Goal: Task Accomplishment & Management: Manage account settings

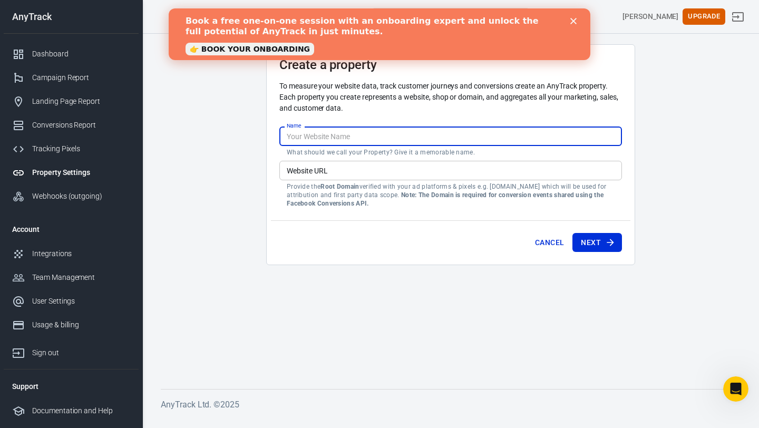
click at [485, 134] on input "Name" at bounding box center [450, 135] width 342 height 19
type input "Get Paid Daily"
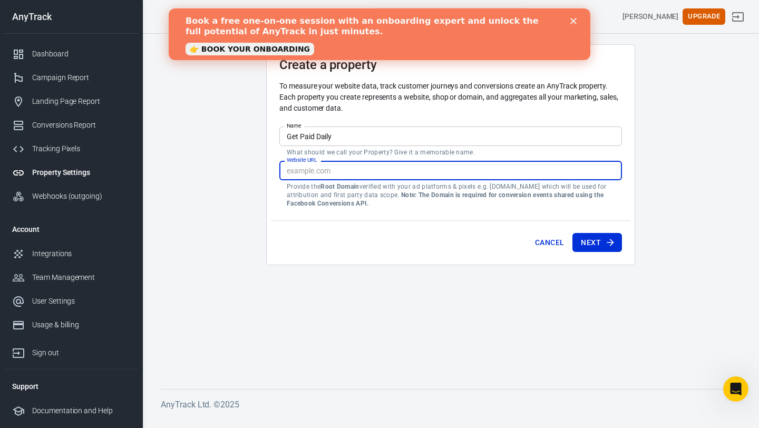
click at [459, 173] on input "Website URL" at bounding box center [450, 170] width 342 height 19
paste input "https://getpaiddaily.samcart.com/products/get-paid-daily-passive-income-unlocked"
click at [593, 235] on button "Next" at bounding box center [597, 242] width 50 height 19
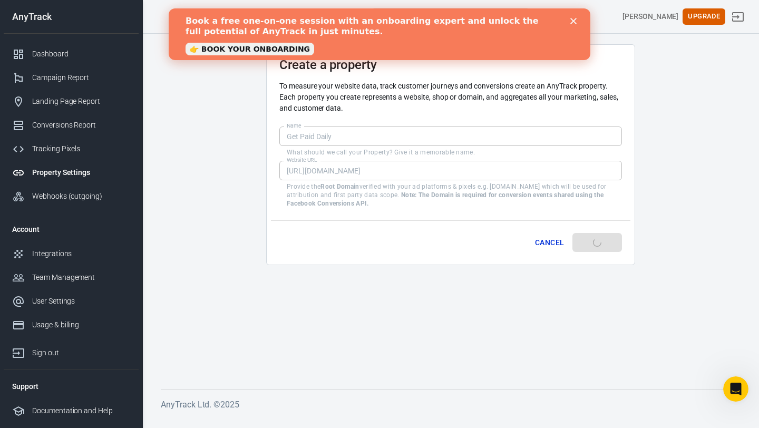
type input "https://getpaiddaily.samcart.com/products/get-paid-daily-passive-income-unlocke…"
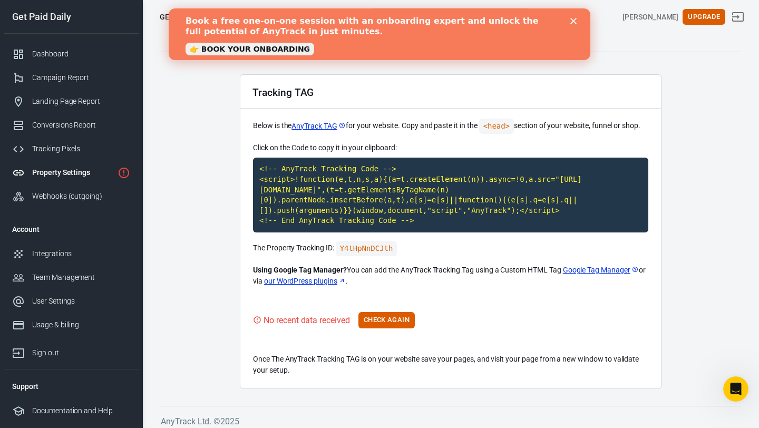
click at [574, 22] on polygon "Close" at bounding box center [573, 21] width 6 height 6
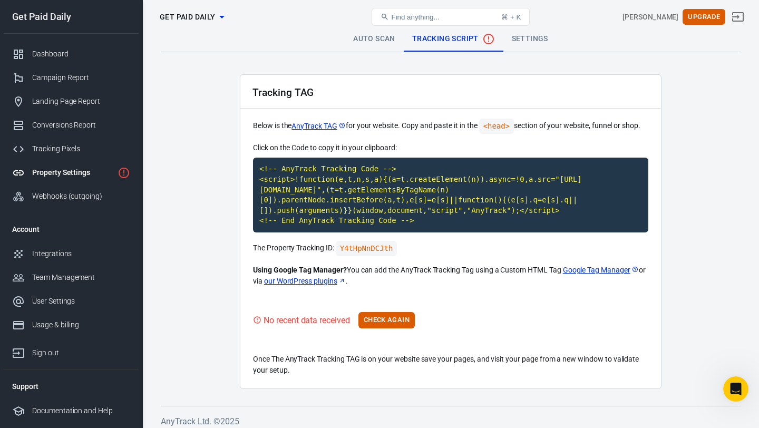
scroll to position [6, 0]
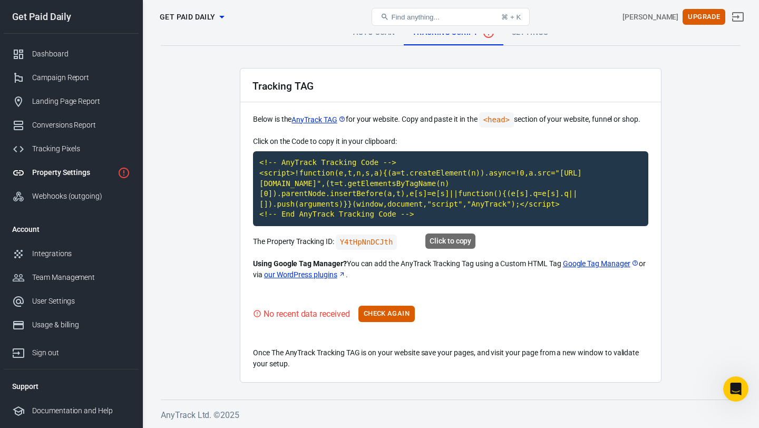
click at [457, 241] on div "Click to copy" at bounding box center [450, 240] width 50 height 15
click at [455, 208] on code "<!-- AnyTrack Tracking Code --> <script>!function(e,t,n,s,a){(a=t.createElement…" at bounding box center [450, 188] width 395 height 75
click at [374, 316] on button "Check Again" at bounding box center [386, 314] width 56 height 16
click at [388, 316] on button "Check Again" at bounding box center [386, 314] width 56 height 16
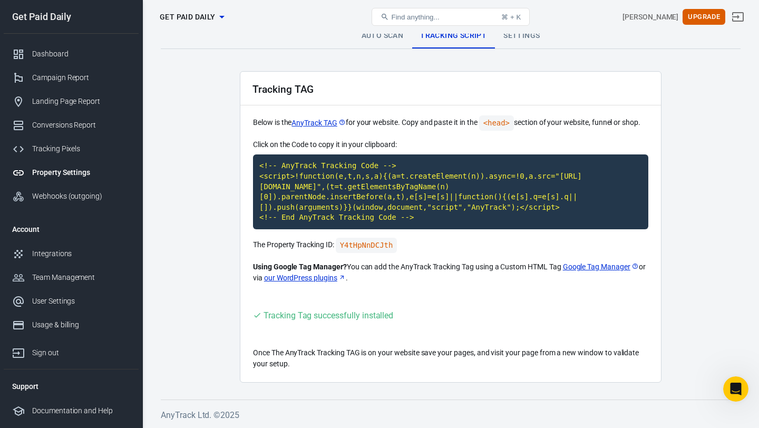
scroll to position [0, 0]
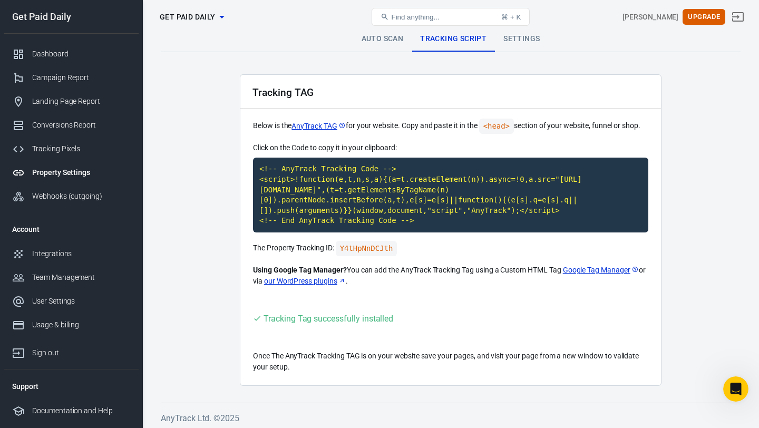
click at [515, 45] on link "Settings" at bounding box center [521, 38] width 53 height 25
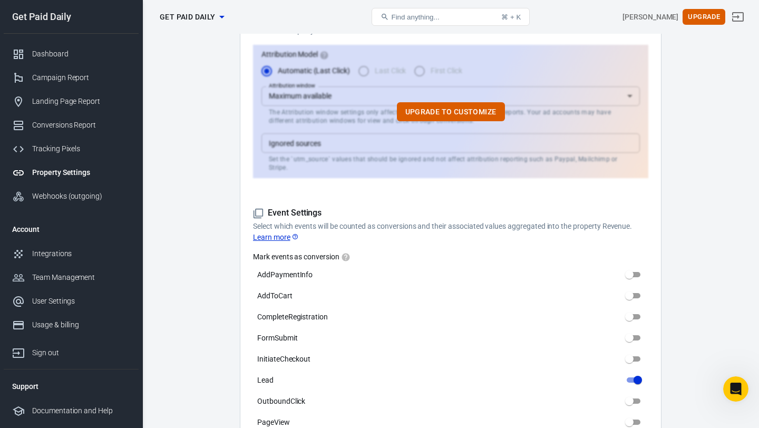
scroll to position [337, 0]
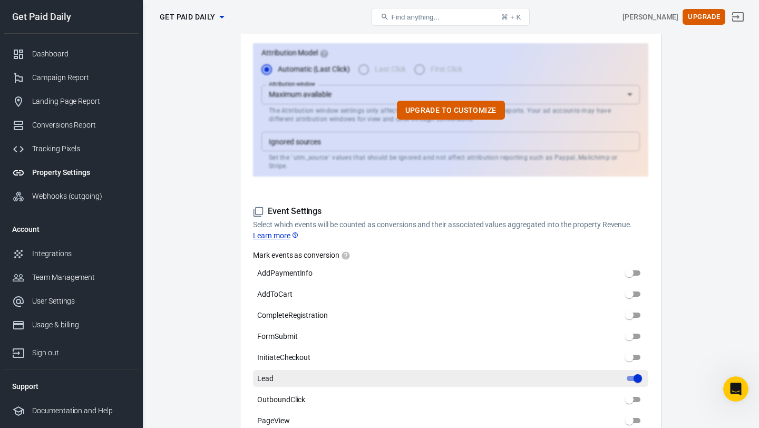
click at [630, 372] on input "Lead" at bounding box center [638, 378] width 38 height 13
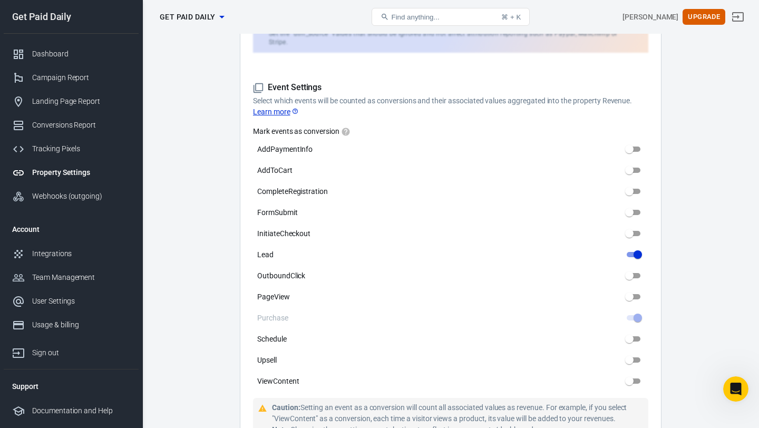
scroll to position [465, 0]
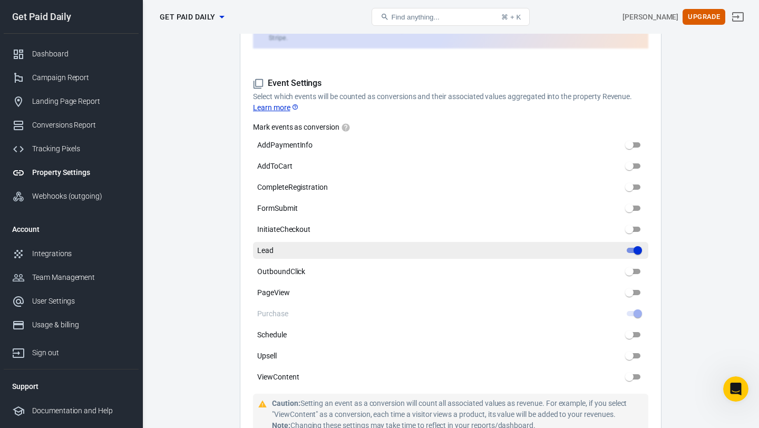
click at [629, 247] on input "Lead" at bounding box center [638, 250] width 38 height 13
click at [630, 244] on input "Lead" at bounding box center [638, 250] width 38 height 13
click at [633, 244] on input "Lead" at bounding box center [638, 250] width 38 height 13
drag, startPoint x: 639, startPoint y: 243, endPoint x: 614, endPoint y: 243, distance: 24.2
click at [614, 243] on label "Lead" at bounding box center [450, 250] width 395 height 17
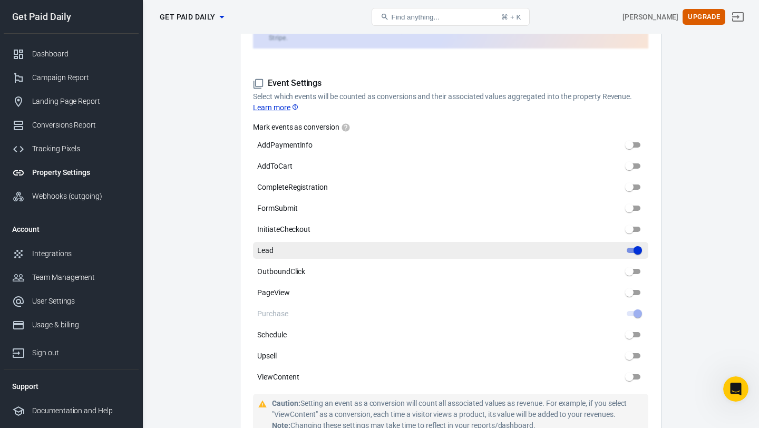
click at [619, 244] on input "Lead" at bounding box center [638, 250] width 38 height 13
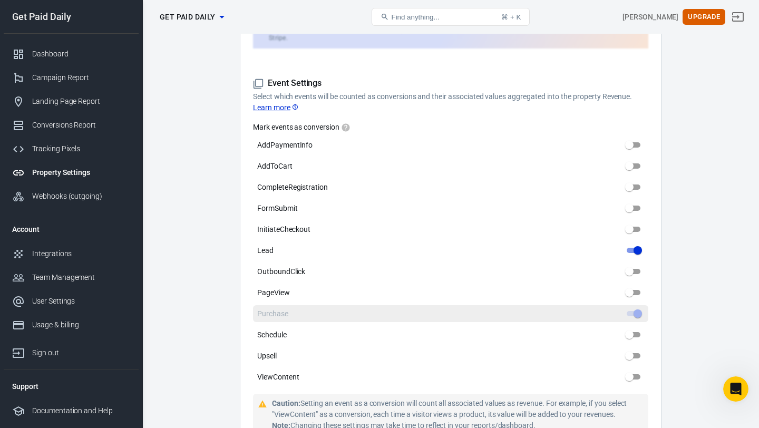
click at [636, 311] on span at bounding box center [633, 313] width 14 height 5
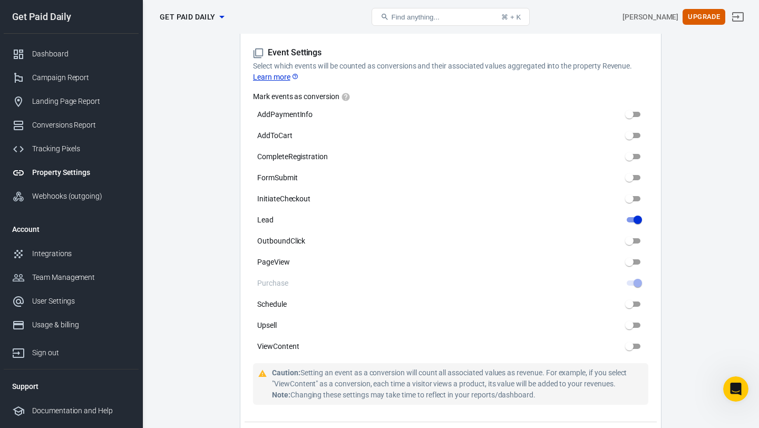
scroll to position [454, 0]
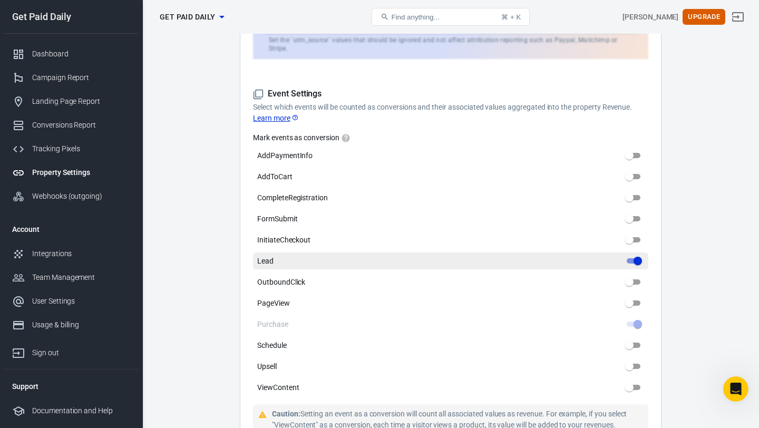
click at [635, 254] on input "Lead" at bounding box center [638, 260] width 38 height 13
click at [630, 254] on input "Lead" at bounding box center [638, 260] width 38 height 13
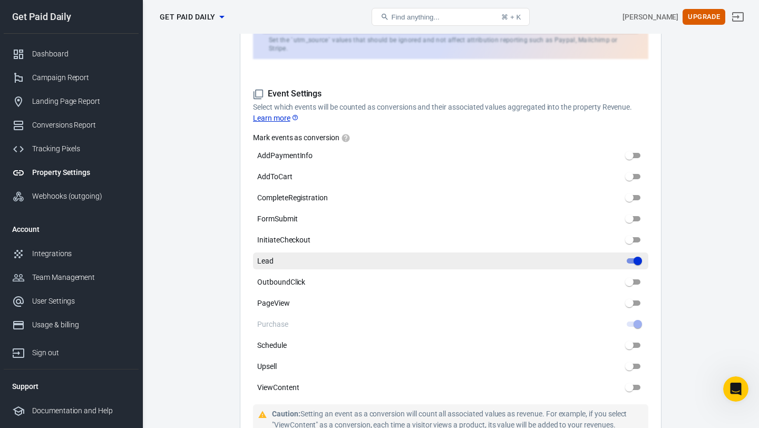
drag, startPoint x: 644, startPoint y: 250, endPoint x: 616, endPoint y: 257, distance: 28.2
click at [616, 257] on label "Lead" at bounding box center [450, 260] width 395 height 17
click at [619, 257] on input "Lead" at bounding box center [638, 260] width 38 height 13
click at [631, 254] on input "Lead" at bounding box center [638, 260] width 38 height 13
checkbox input "true"
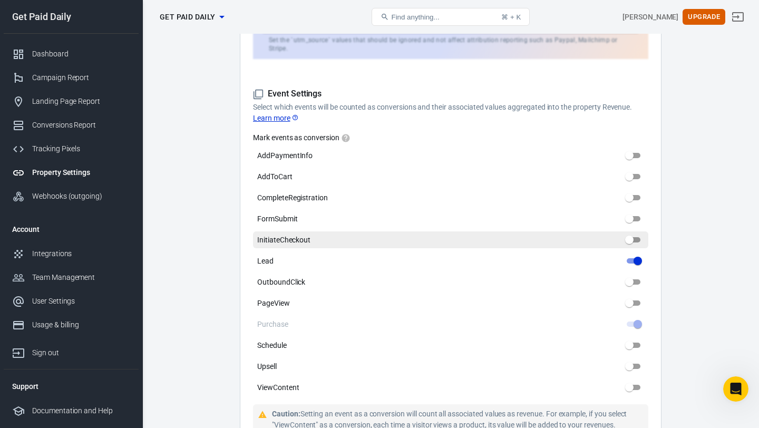
click at [639, 233] on input "InitiateCheckout" at bounding box center [629, 239] width 38 height 13
click at [636, 233] on input "InitiateCheckout" at bounding box center [629, 239] width 38 height 13
checkbox input "false"
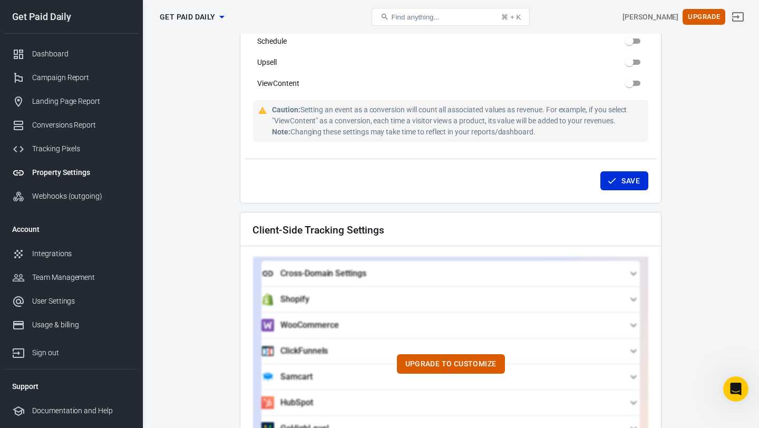
scroll to position [716, 0]
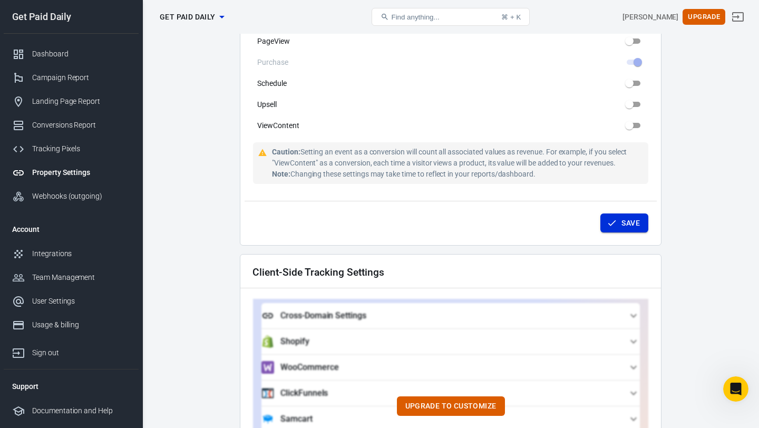
click at [608, 220] on button "Save" at bounding box center [624, 222] width 48 height 19
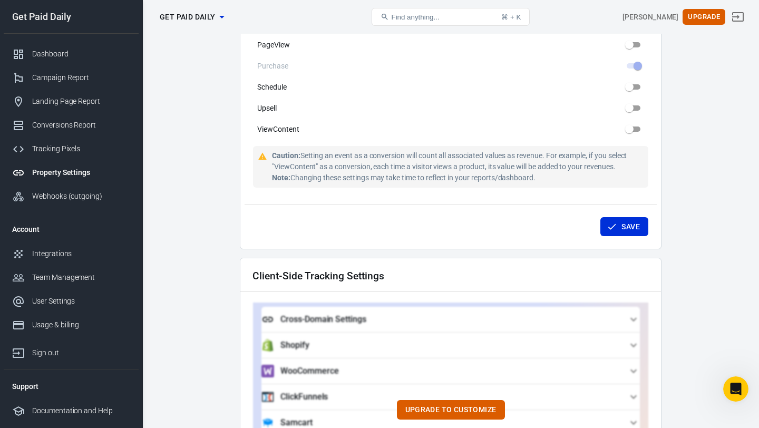
scroll to position [717, 0]
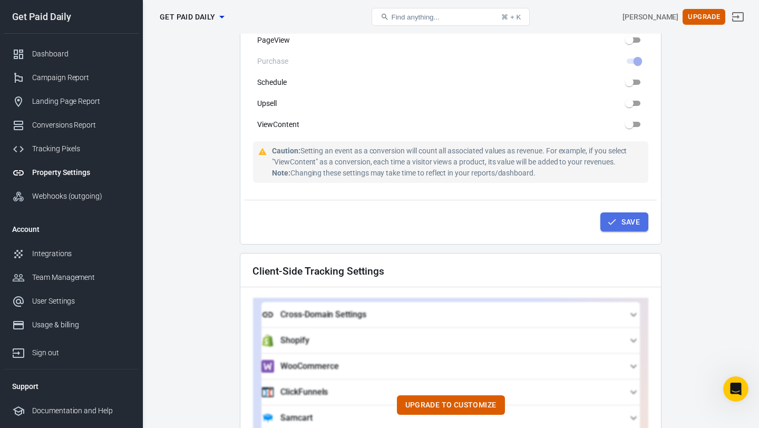
click at [604, 212] on button "Save" at bounding box center [624, 221] width 48 height 19
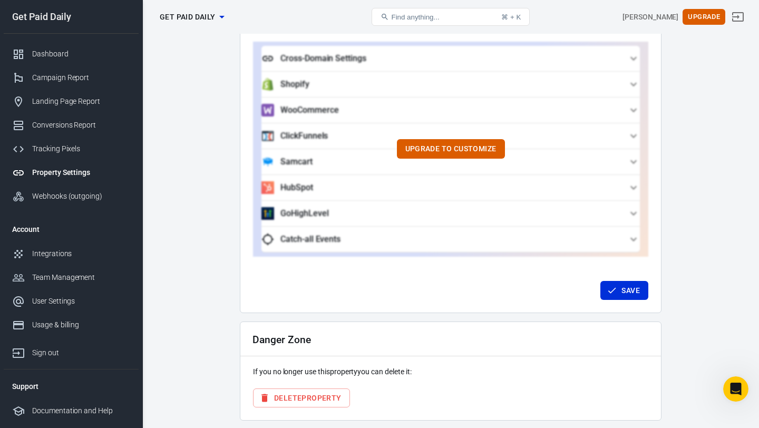
scroll to position [1003, 0]
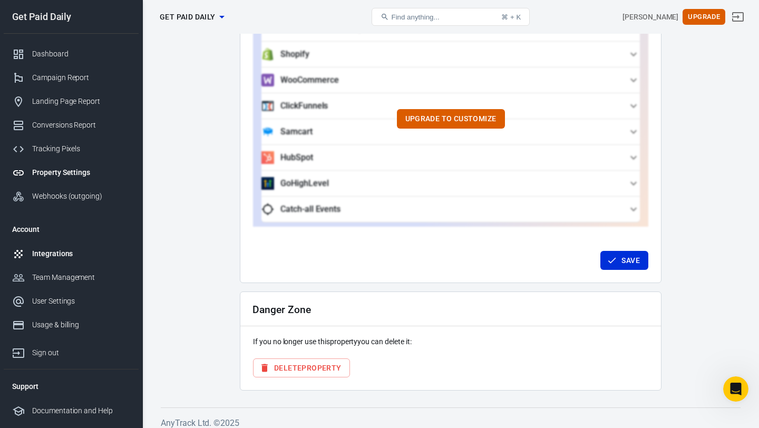
click at [87, 256] on div "Integrations" at bounding box center [81, 253] width 98 height 11
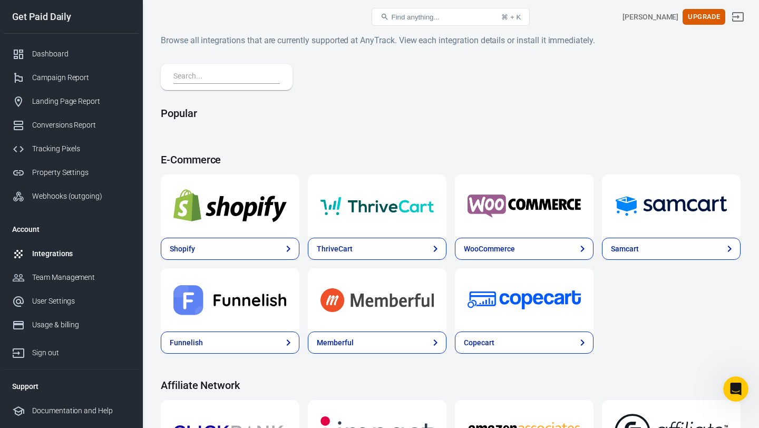
click at [642, 211] on img at bounding box center [670, 206] width 113 height 38
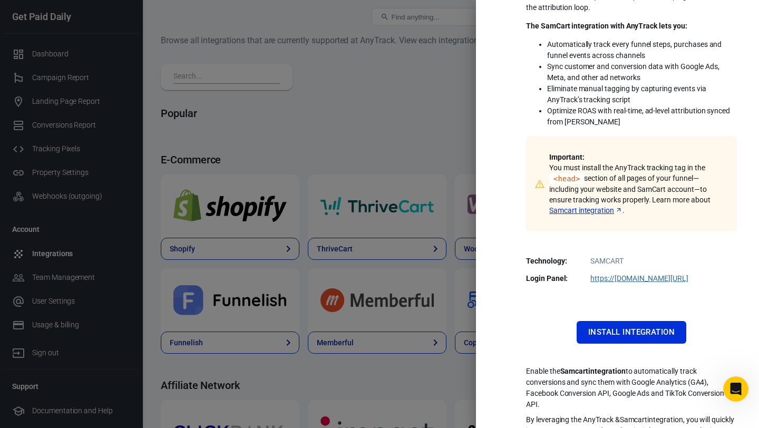
scroll to position [137, 0]
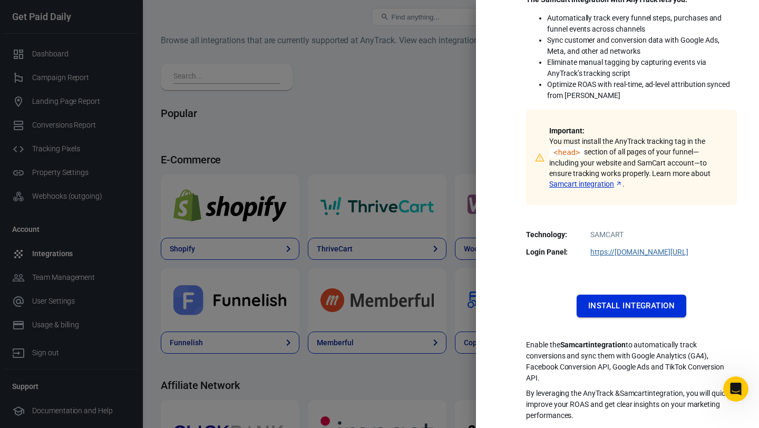
click at [611, 304] on button "Install Integration" at bounding box center [631, 306] width 110 height 22
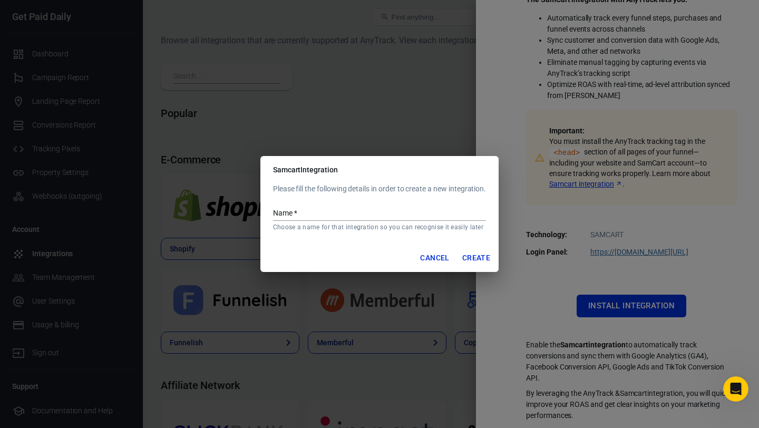
click at [405, 214] on input "Name   *" at bounding box center [379, 214] width 213 height 14
type input "Get Paid Daily"
click at [473, 267] on button "Create" at bounding box center [476, 257] width 36 height 19
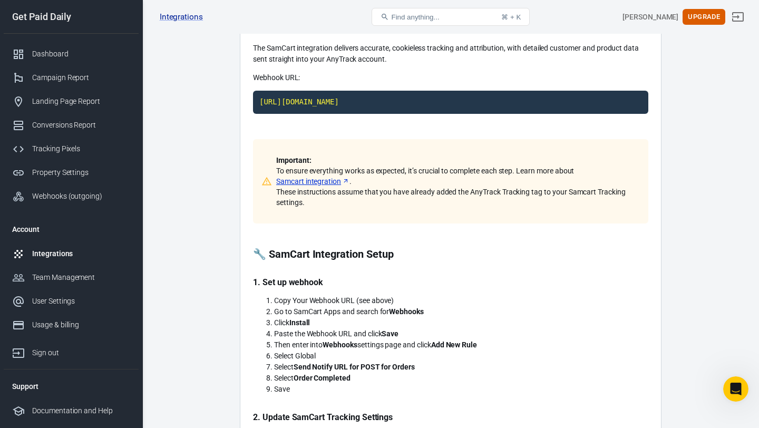
scroll to position [62, 0]
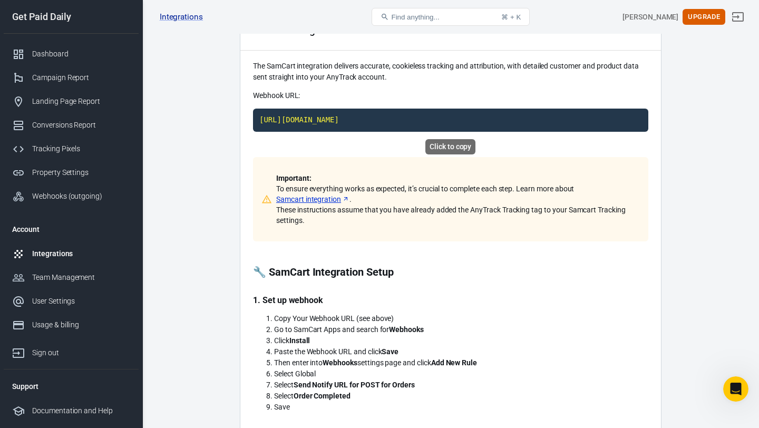
click at [493, 120] on code "https://t1.anytrack.io/VKdrdYJY/collect/samcart-getpaiddaily" at bounding box center [450, 120] width 395 height 23
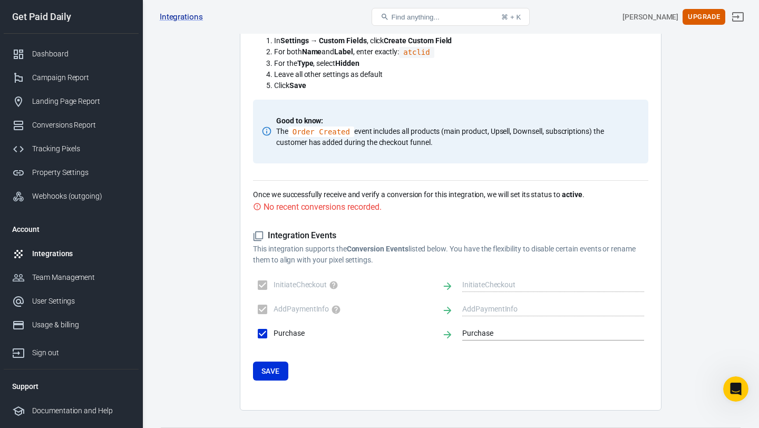
scroll to position [583, 0]
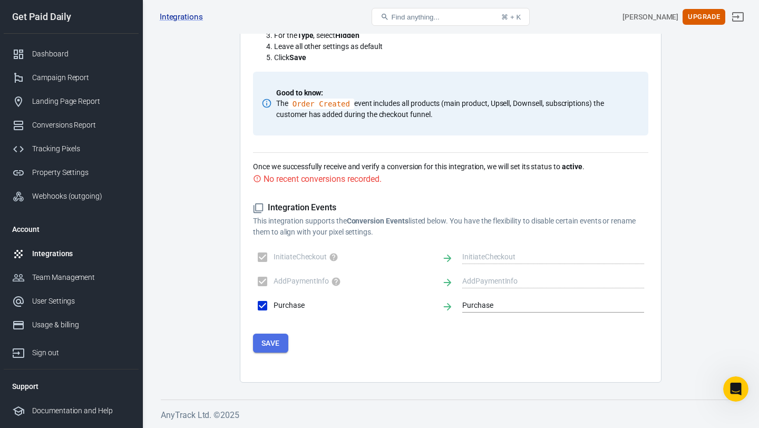
click at [276, 343] on button "Save" at bounding box center [270, 342] width 35 height 19
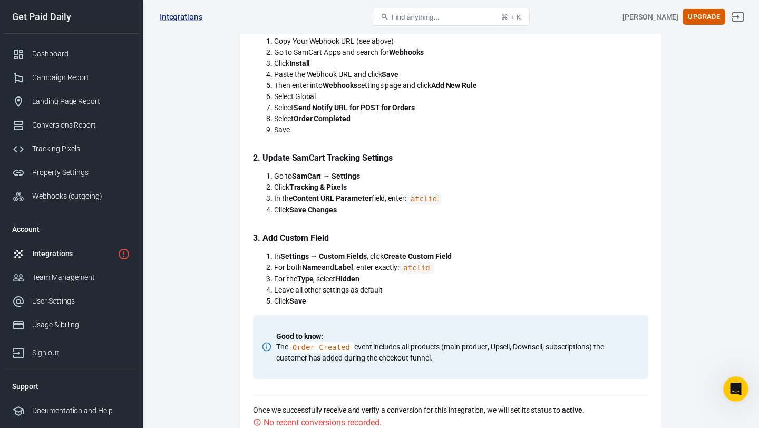
scroll to position [349, 0]
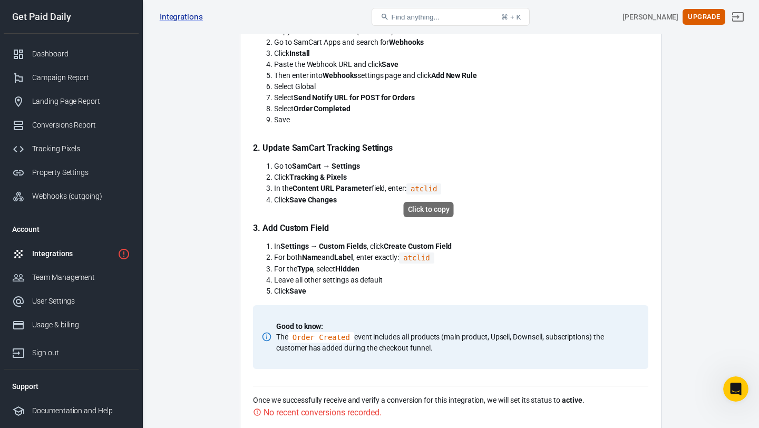
click at [420, 188] on code "atclid" at bounding box center [423, 188] width 35 height 11
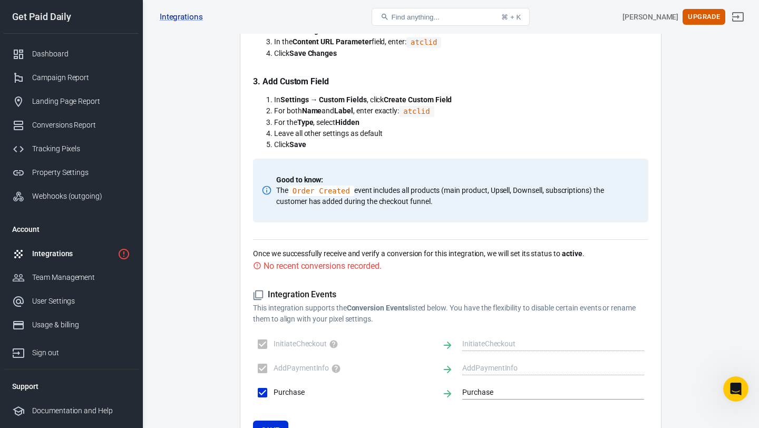
scroll to position [501, 0]
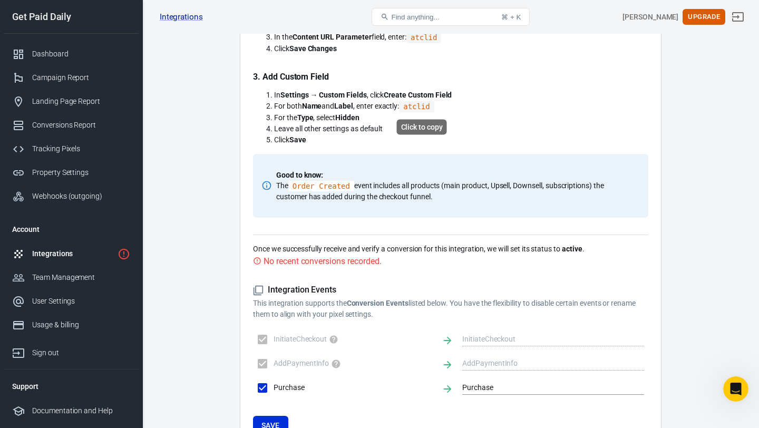
click at [423, 108] on code "atclid" at bounding box center [416, 106] width 35 height 11
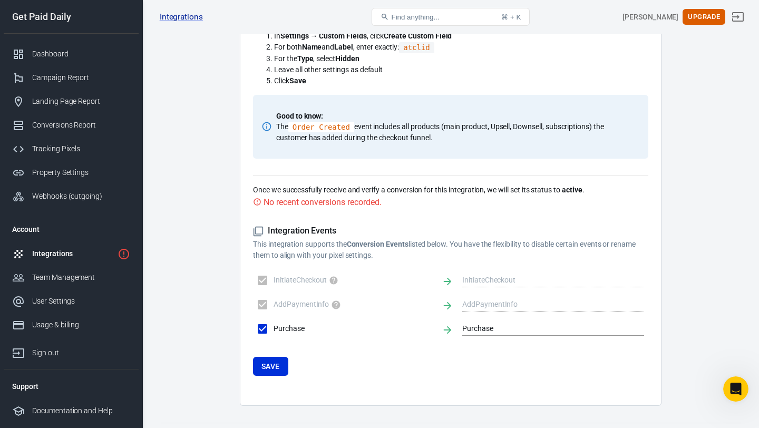
scroll to position [583, 0]
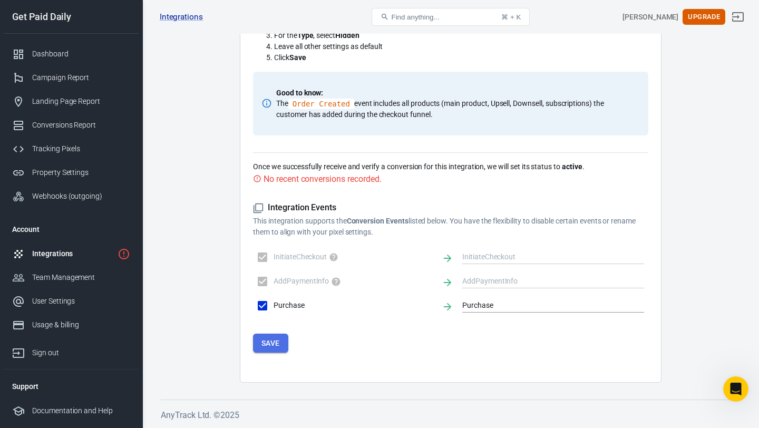
click at [271, 341] on button "Save" at bounding box center [270, 342] width 35 height 19
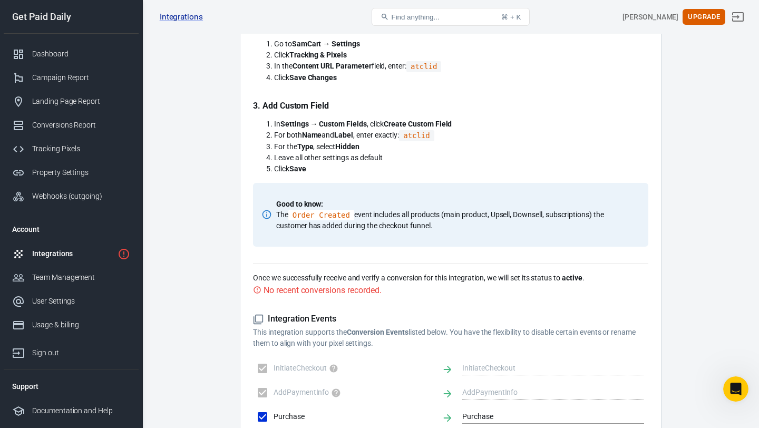
scroll to position [531, 0]
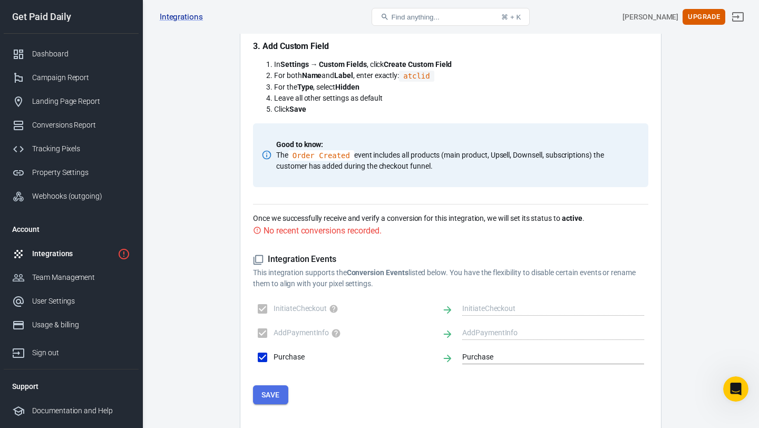
click at [267, 395] on button "Save" at bounding box center [270, 394] width 35 height 19
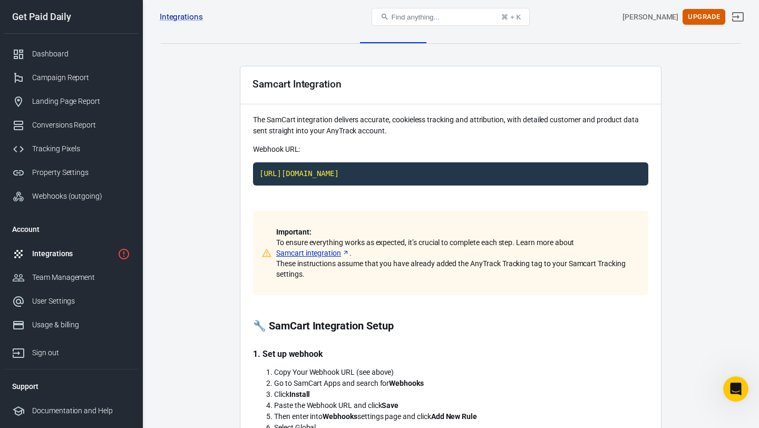
scroll to position [0, 0]
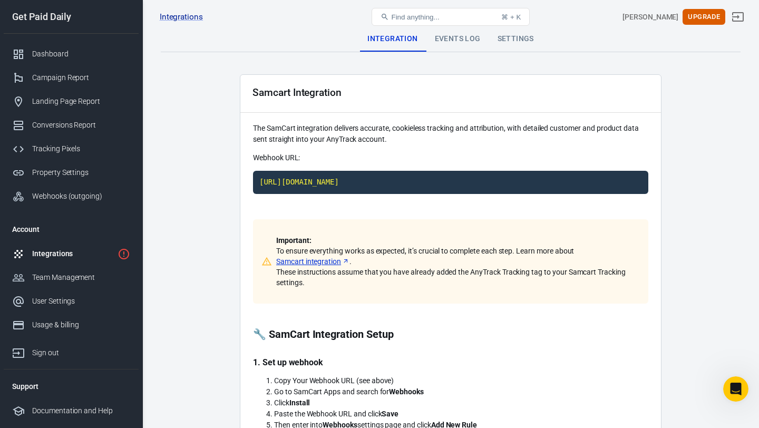
click at [459, 43] on div "Events Log" at bounding box center [457, 38] width 63 height 25
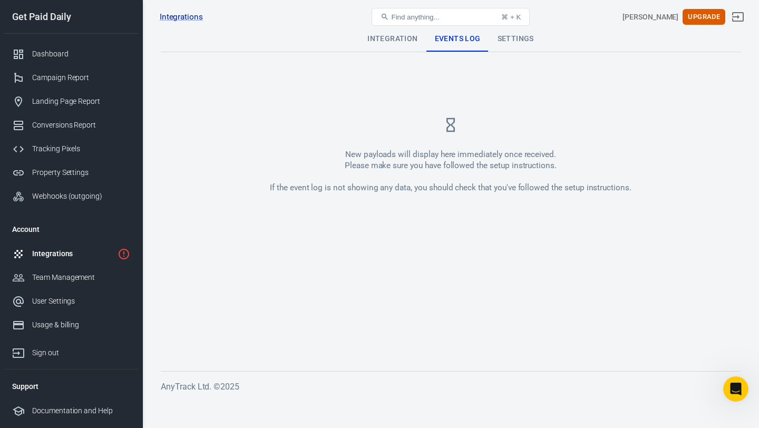
click at [510, 43] on div "Settings" at bounding box center [515, 38] width 53 height 25
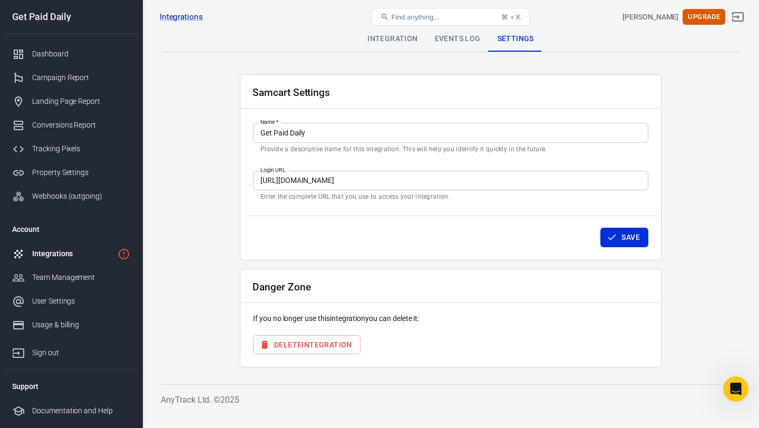
click at [95, 252] on div "Integrations" at bounding box center [72, 253] width 81 height 11
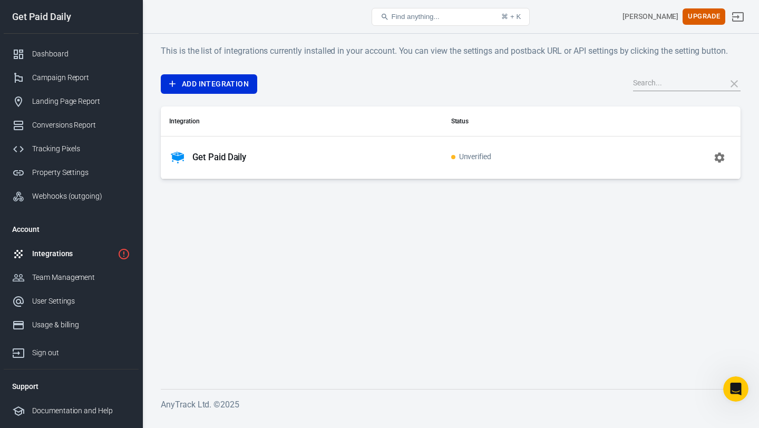
click at [721, 159] on icon "button" at bounding box center [719, 157] width 10 height 10
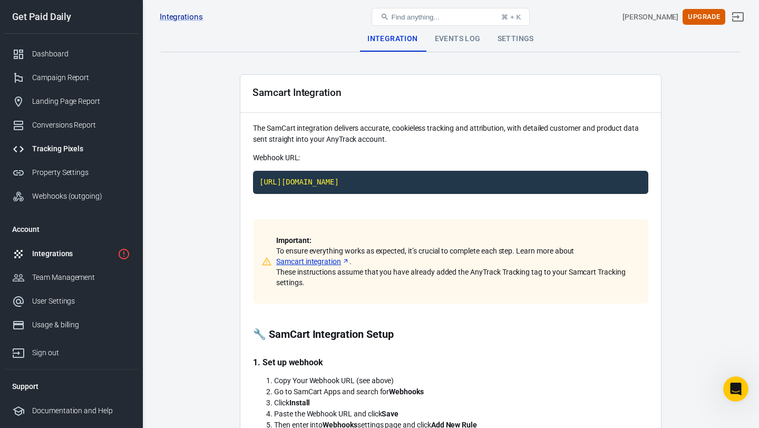
click at [62, 146] on div "Tracking Pixels" at bounding box center [81, 148] width 98 height 11
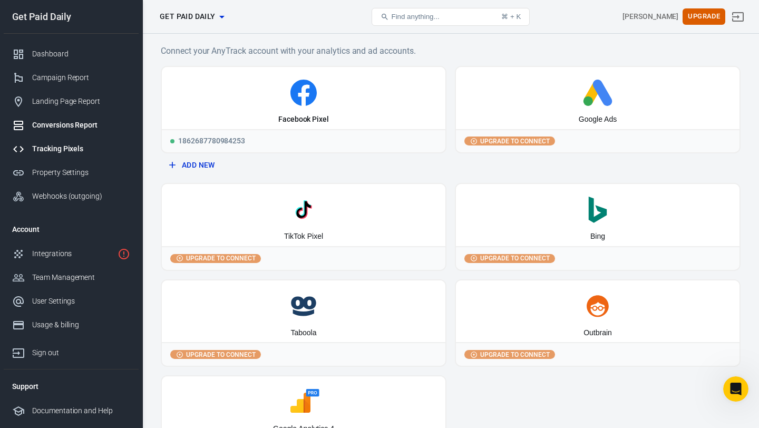
click at [65, 127] on div "Conversions Report" at bounding box center [81, 125] width 98 height 11
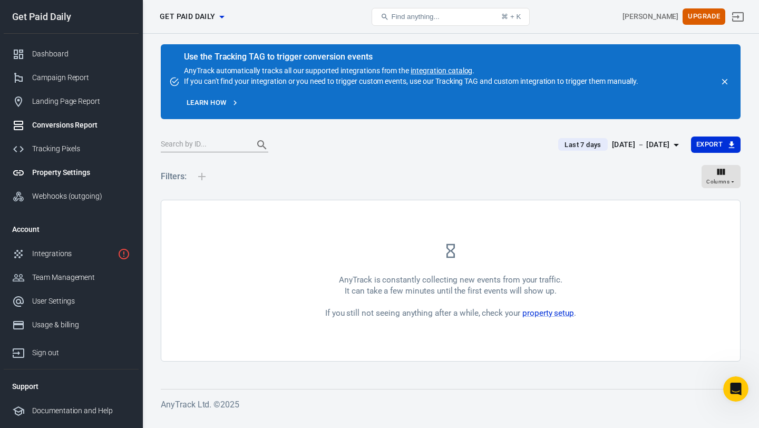
click at [66, 174] on div "Property Settings" at bounding box center [81, 172] width 98 height 11
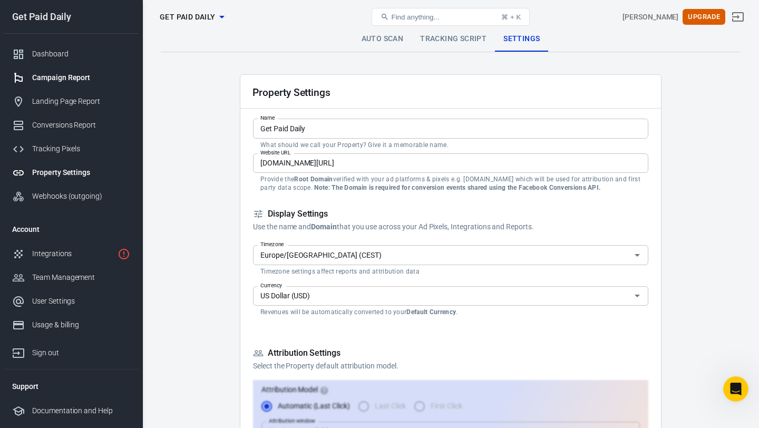
click at [99, 74] on div "Campaign Report" at bounding box center [81, 77] width 98 height 11
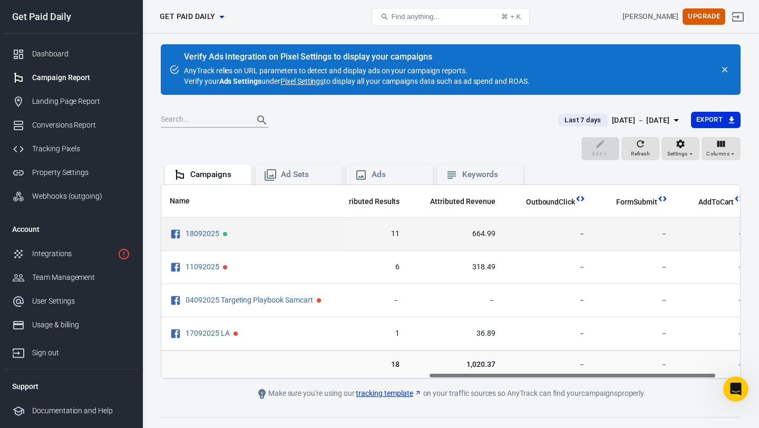
scroll to position [0, 585]
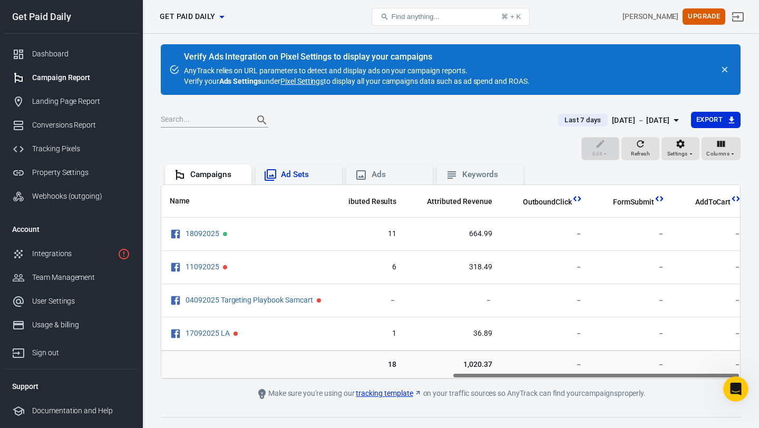
click at [299, 178] on div "Ad Sets" at bounding box center [307, 174] width 53 height 11
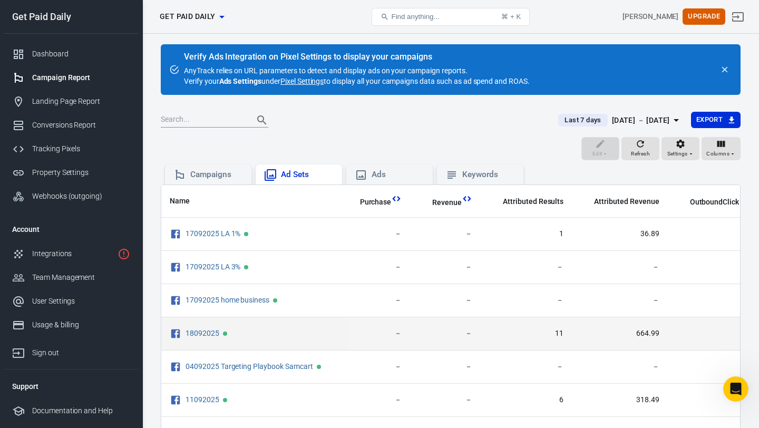
scroll to position [0, 500]
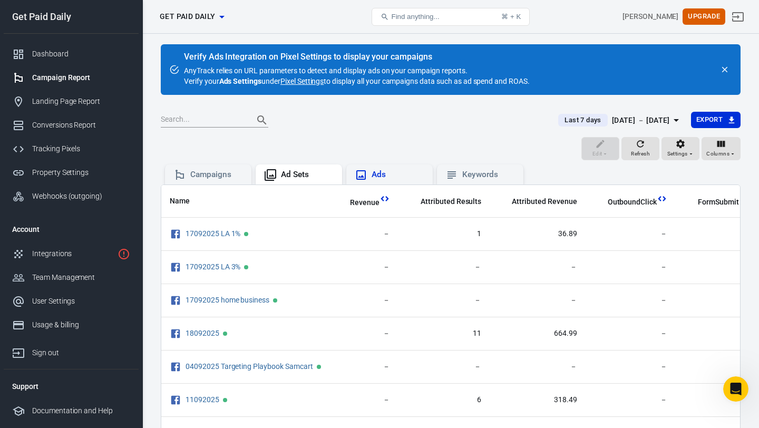
click at [402, 176] on div "Ads" at bounding box center [397, 174] width 53 height 11
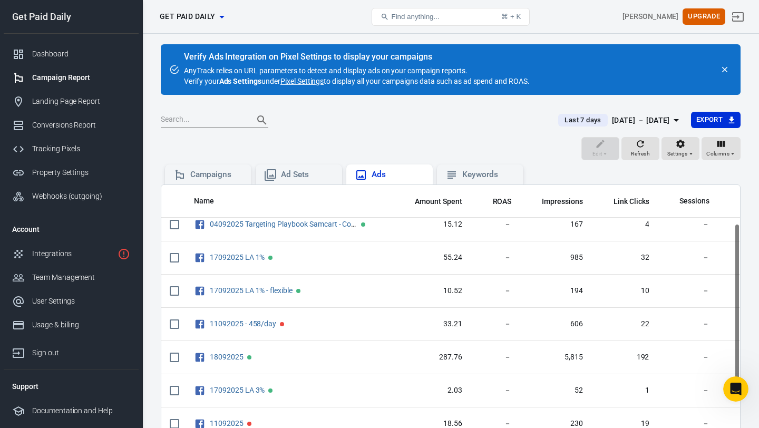
scroll to position [92, 0]
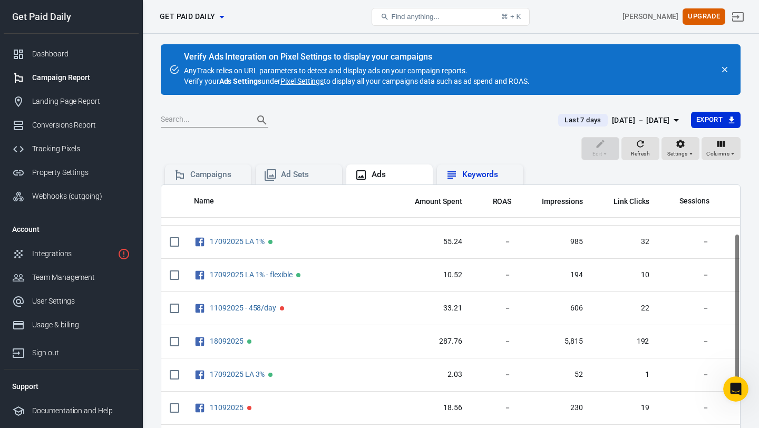
click at [482, 176] on div "Keywords" at bounding box center [488, 174] width 53 height 11
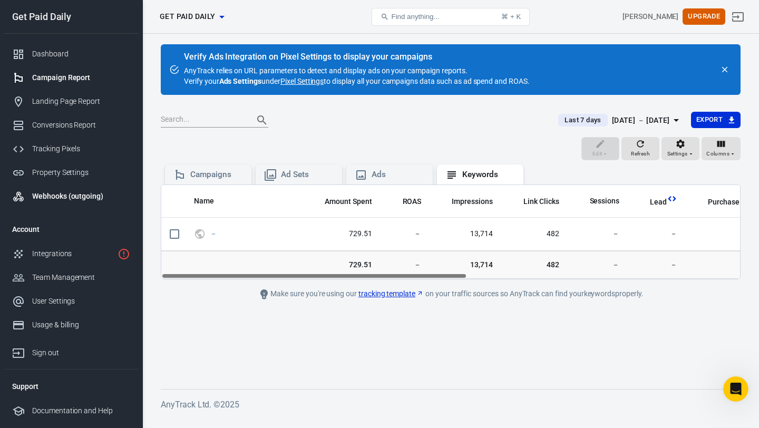
click at [50, 193] on div "Webhooks (outgoing)" at bounding box center [81, 196] width 98 height 11
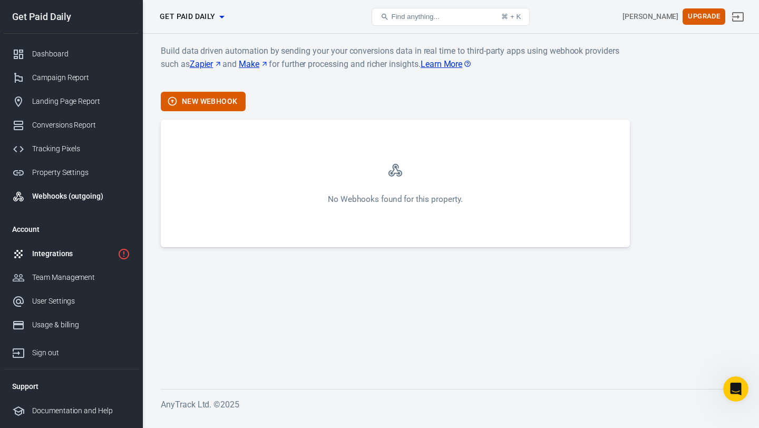
click at [58, 260] on link "Integrations" at bounding box center [71, 254] width 135 height 24
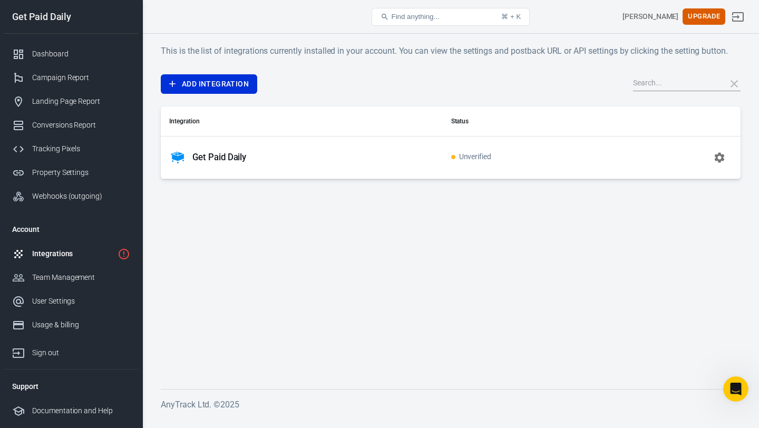
click at [211, 156] on p "Get Paid Daily" at bounding box center [219, 157] width 54 height 11
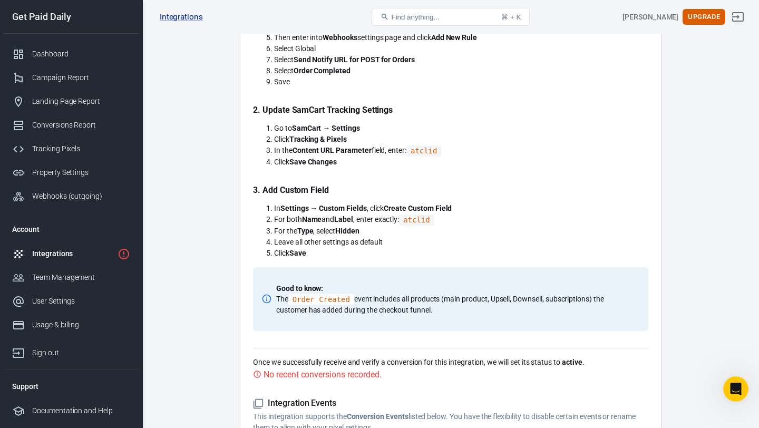
scroll to position [583, 0]
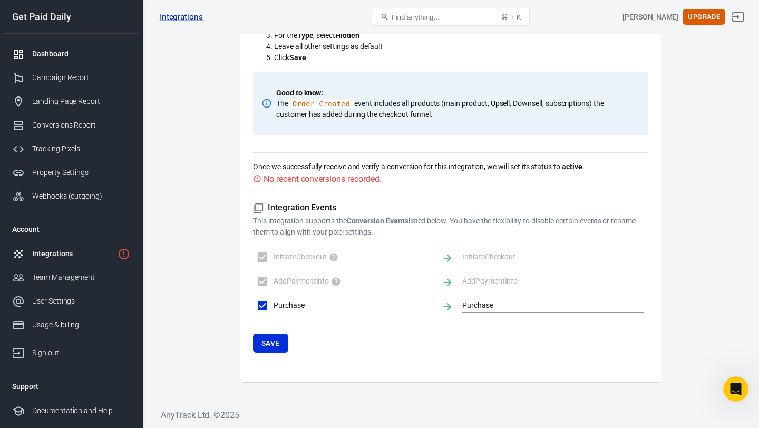
click at [83, 53] on div "Dashboard" at bounding box center [81, 53] width 98 height 11
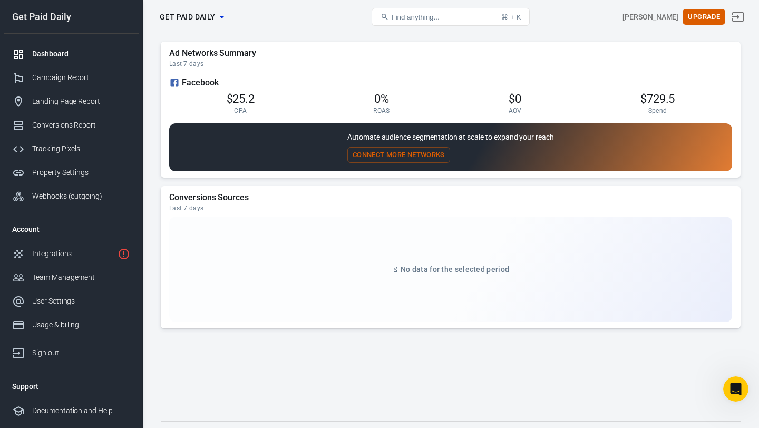
scroll to position [954, 0]
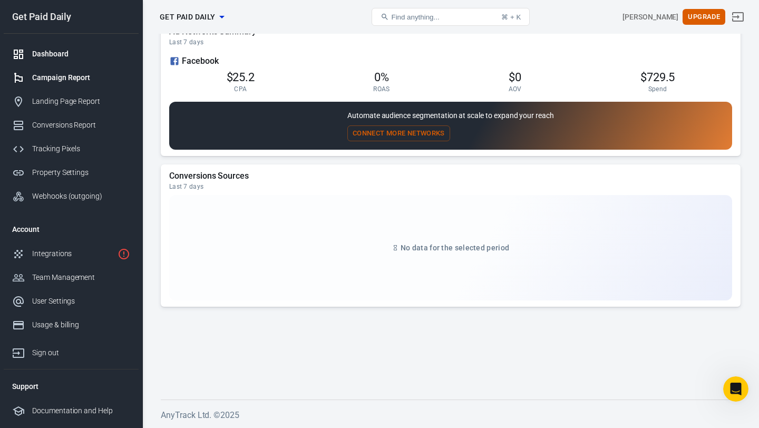
click at [96, 81] on div "Campaign Report" at bounding box center [81, 77] width 98 height 11
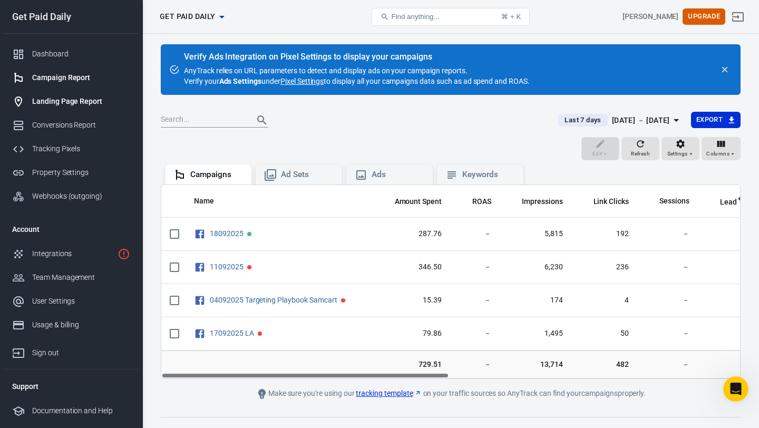
click at [81, 110] on link "Landing Page Report" at bounding box center [71, 102] width 135 height 24
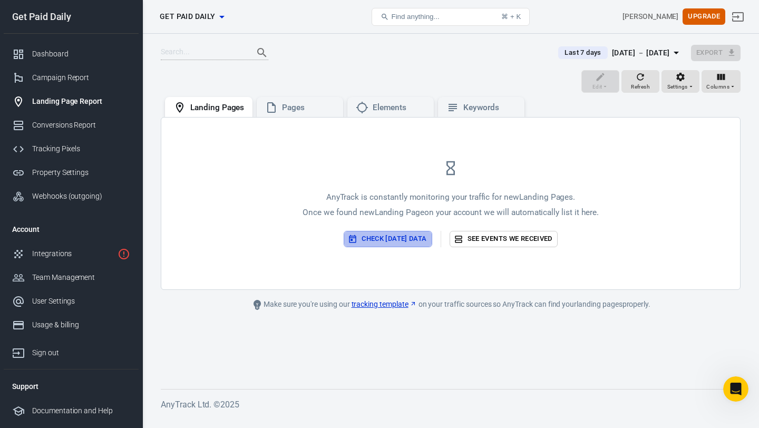
click at [360, 234] on button "Check today’s data" at bounding box center [388, 239] width 88 height 16
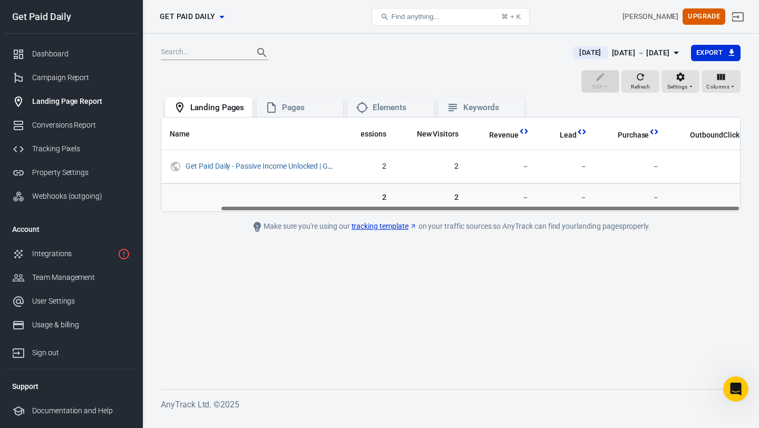
scroll to position [0, 65]
click at [301, 107] on div "Pages" at bounding box center [308, 107] width 53 height 11
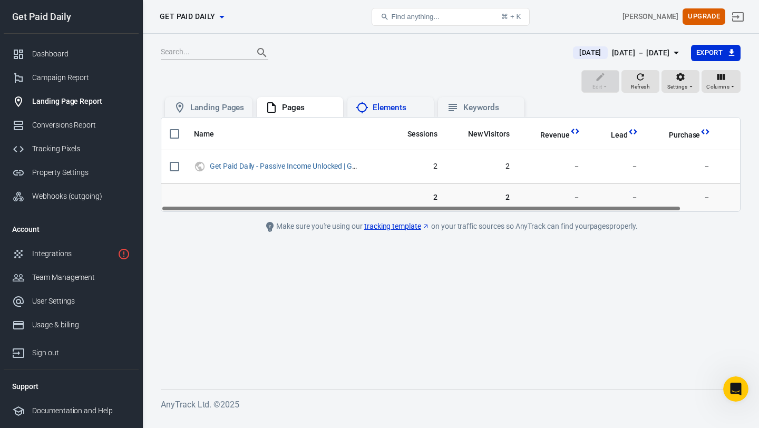
click at [372, 105] on div "Elements" at bounding box center [398, 107] width 53 height 11
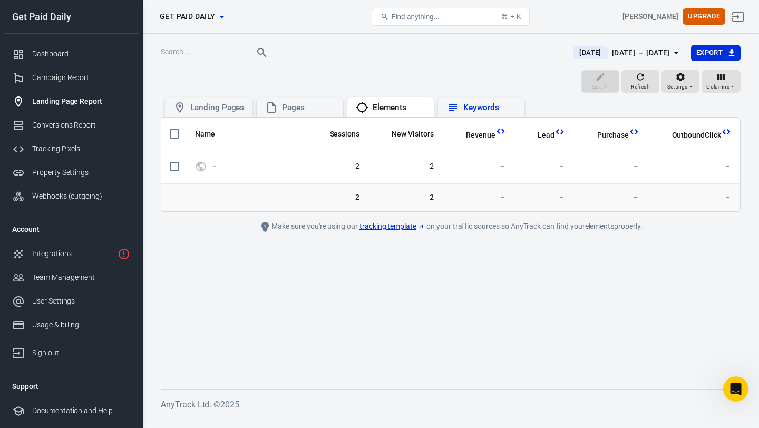
click at [456, 109] on icon at bounding box center [452, 107] width 13 height 13
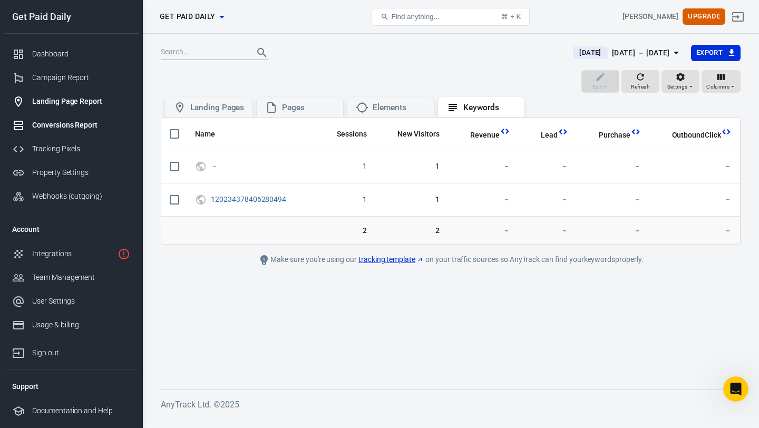
click at [87, 125] on div "Conversions Report" at bounding box center [81, 125] width 98 height 11
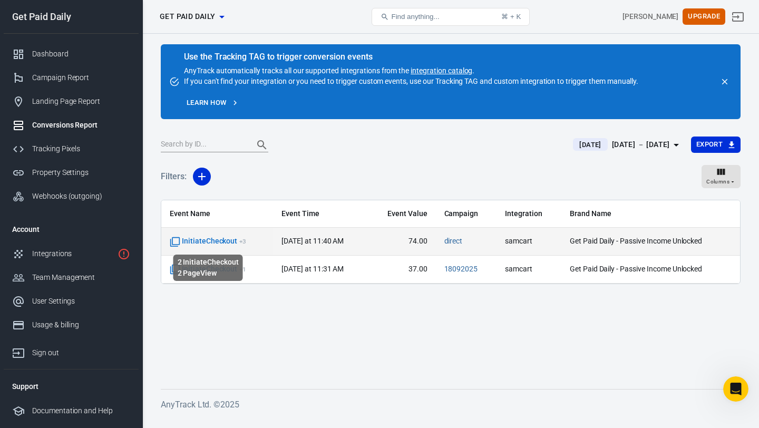
click at [222, 239] on span "InitiateCheckout + 3" at bounding box center [208, 241] width 76 height 11
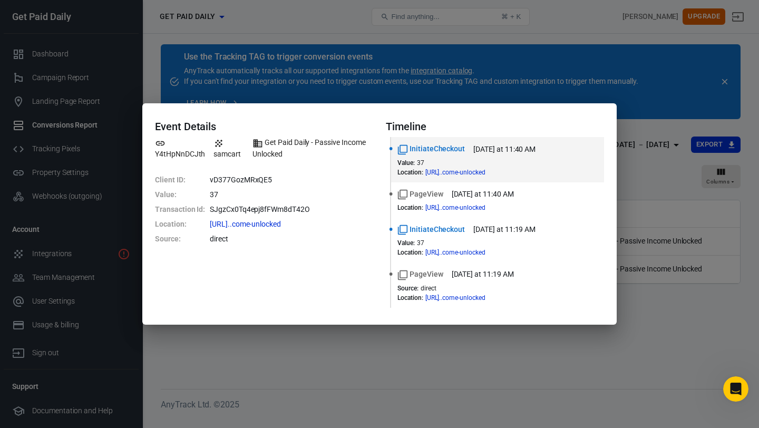
click at [600, 82] on div "Event Details Y4tHpNnDCJth samcart Get Paid Daily - Passive Income Unlocked Cli…" at bounding box center [379, 214] width 759 height 428
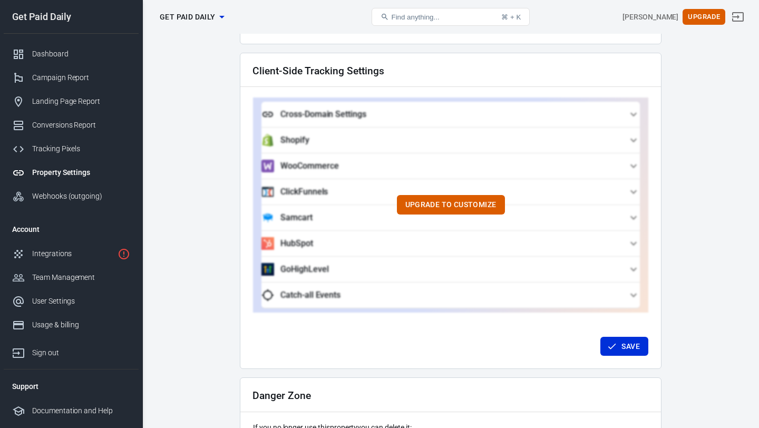
scroll to position [1003, 0]
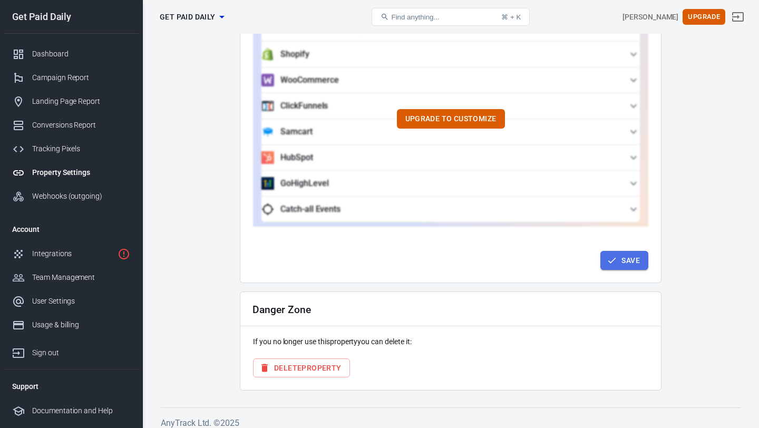
click at [625, 252] on button "Save" at bounding box center [624, 260] width 48 height 19
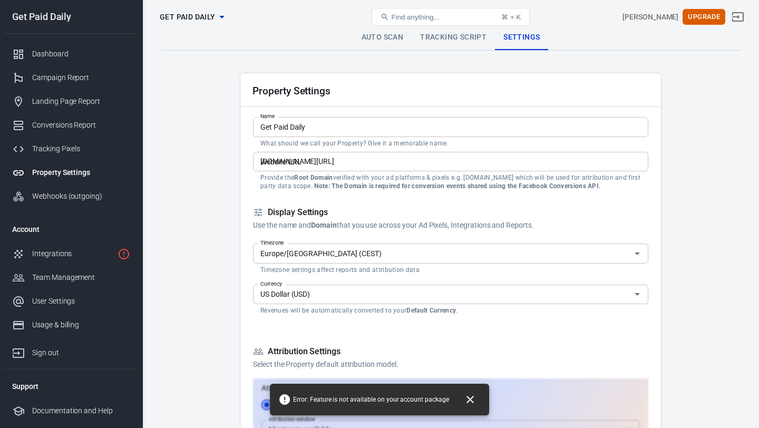
scroll to position [0, 0]
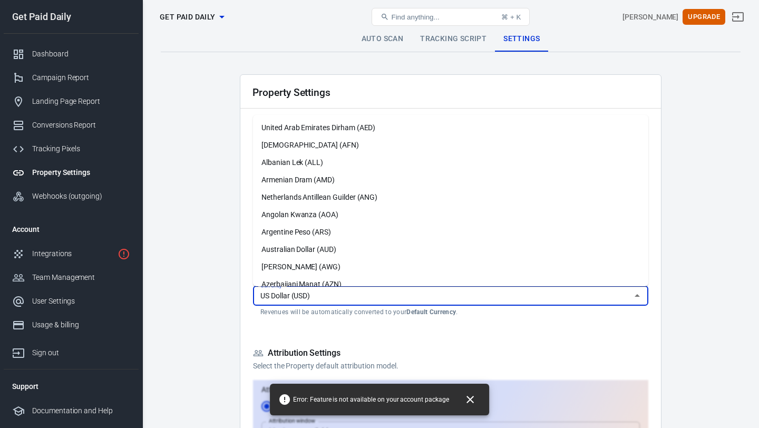
click at [568, 300] on input "US Dollar (USD)" at bounding box center [441, 295] width 371 height 13
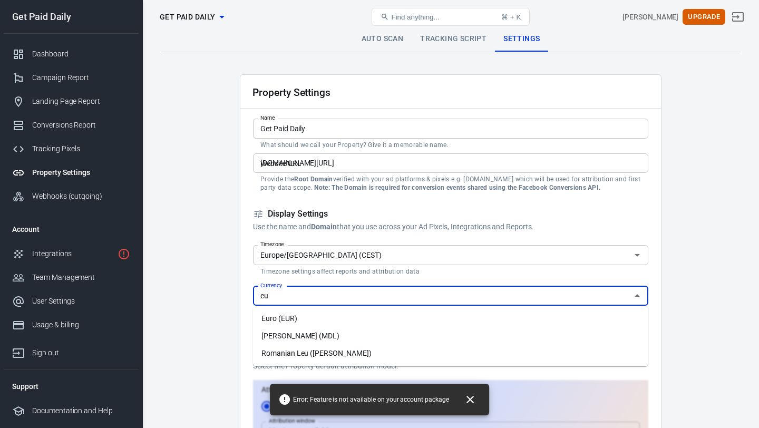
click at [318, 295] on input "eu" at bounding box center [441, 295] width 371 height 13
click at [636, 297] on icon "Close" at bounding box center [636, 295] width 5 height 3
click at [465, 300] on input "eu" at bounding box center [441, 295] width 371 height 13
click at [423, 319] on li "Euro (EUR)" at bounding box center [450, 318] width 395 height 17
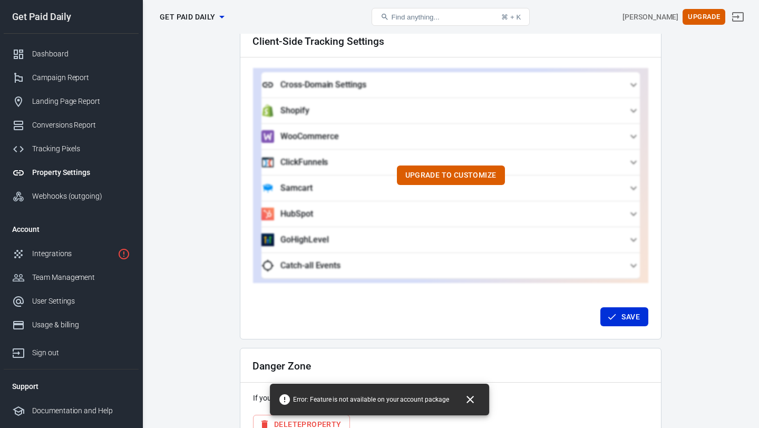
scroll to position [1003, 0]
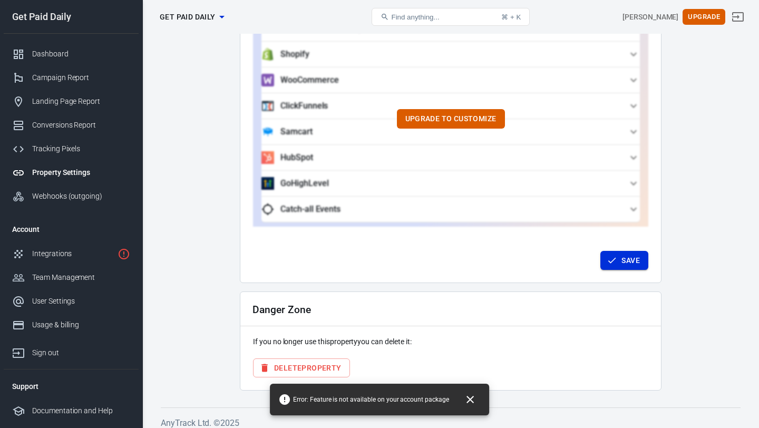
type input "Euro (EUR)"
click at [623, 251] on button "Save" at bounding box center [624, 260] width 48 height 19
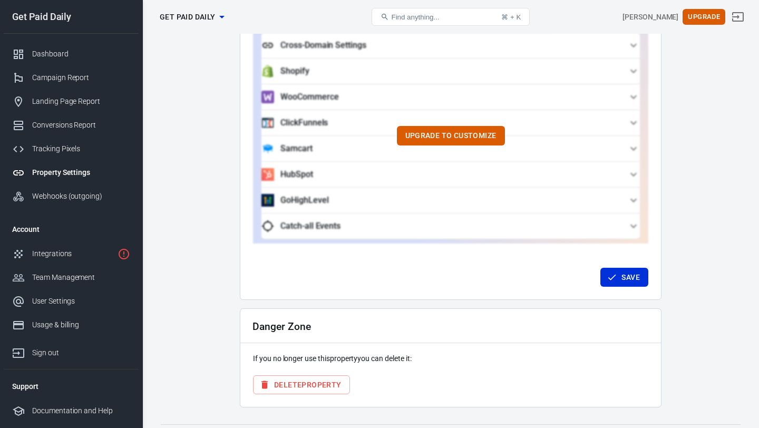
scroll to position [1003, 0]
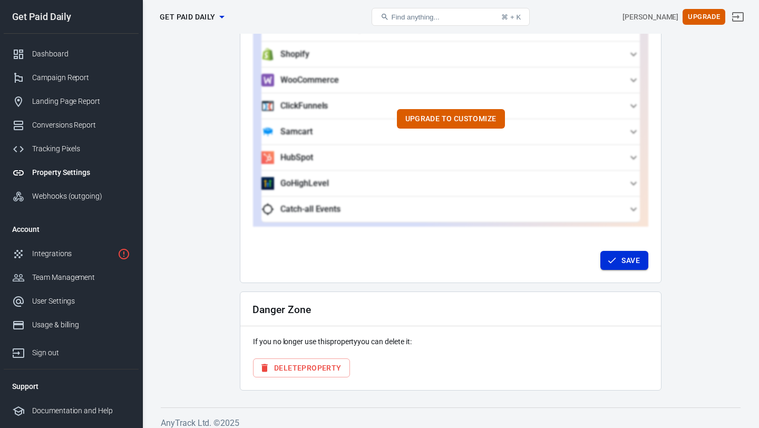
click at [620, 252] on button "Save" at bounding box center [624, 260] width 48 height 19
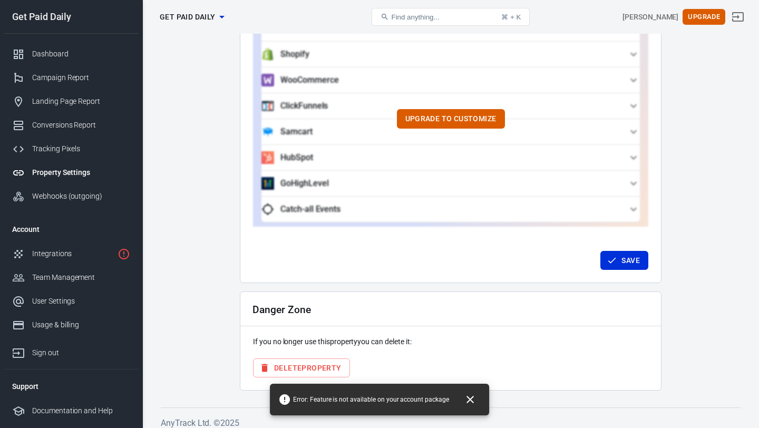
click at [472, 401] on icon "Close" at bounding box center [470, 399] width 13 height 13
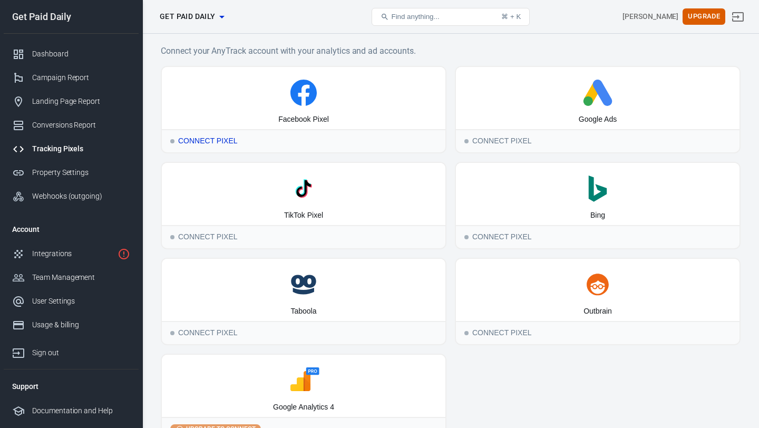
click at [377, 94] on icon at bounding box center [303, 93] width 275 height 26
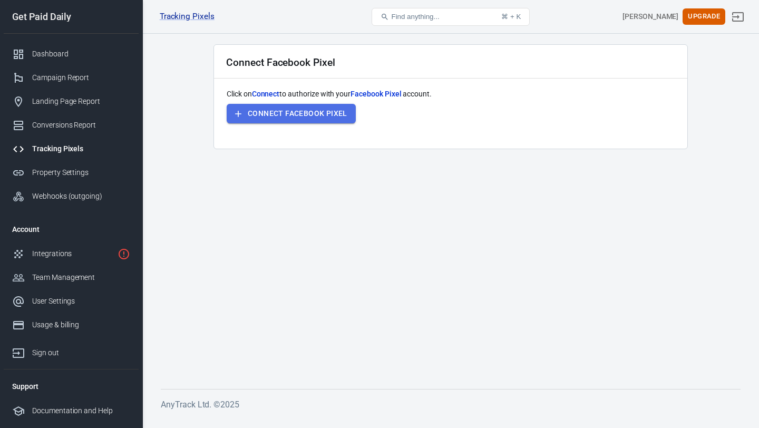
click at [332, 115] on button "Connect Facebook Pixel" at bounding box center [291, 113] width 129 height 19
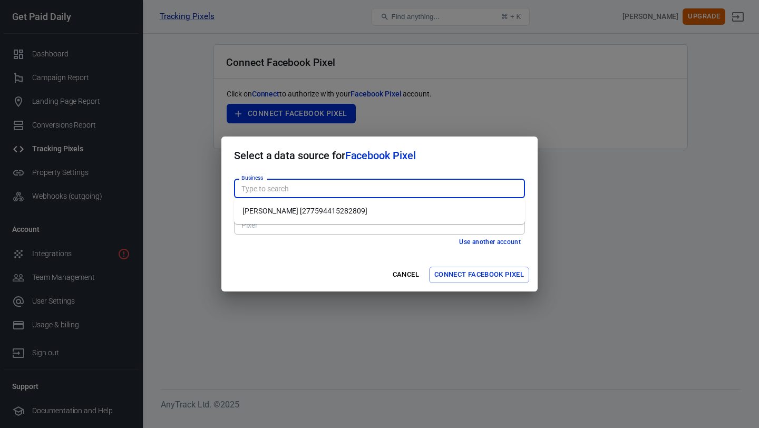
click at [300, 193] on input "Business" at bounding box center [378, 188] width 283 height 13
click at [292, 208] on li "Tanja Becker [277594415282809]" at bounding box center [379, 210] width 291 height 17
type input "Tanja Becker [277594415282809]"
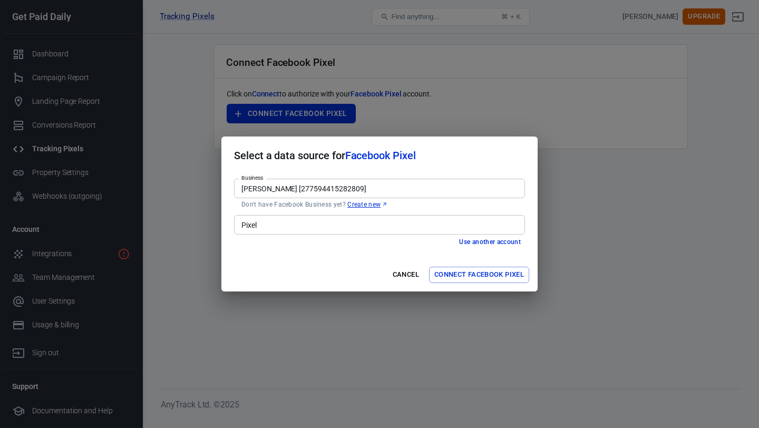
click at [284, 223] on input "Pixel" at bounding box center [378, 224] width 283 height 13
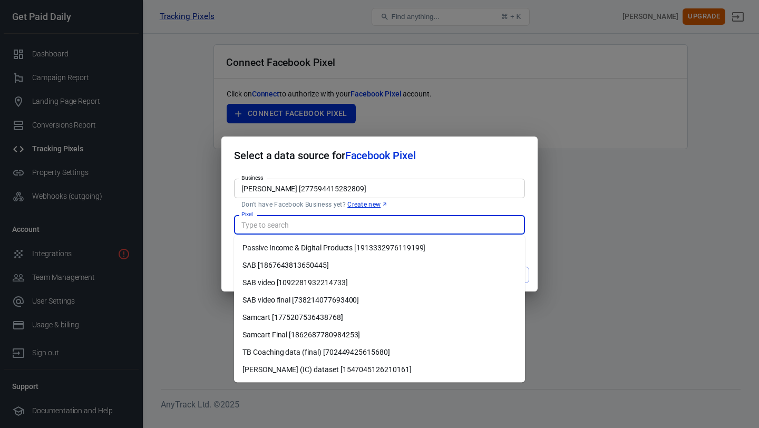
click at [314, 329] on li "Samcart Final [1862687780984253]" at bounding box center [379, 334] width 291 height 17
type input "Samcart Final [1862687780984253]"
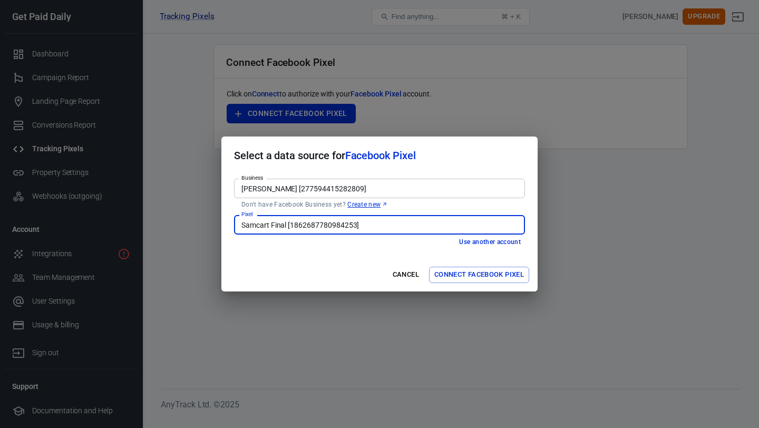
click at [456, 271] on button "Connect Facebook Pixel" at bounding box center [479, 275] width 100 height 16
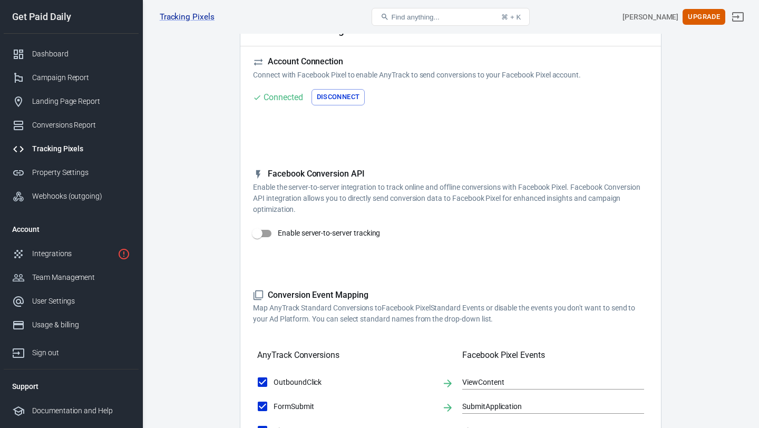
scroll to position [71, 0]
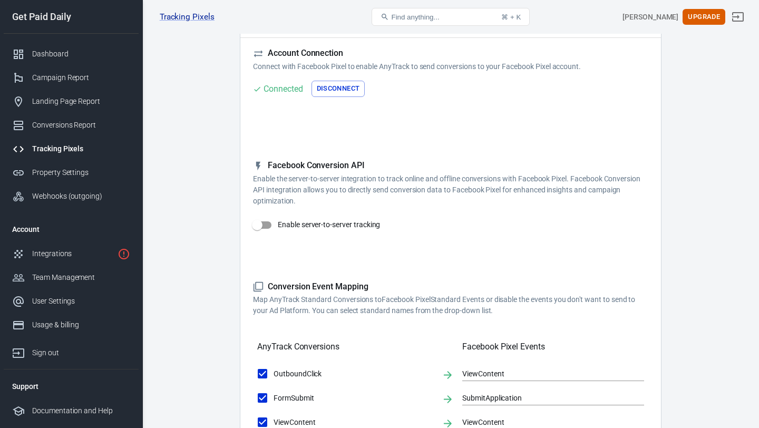
click at [269, 228] on input "Enable server-to-server tracking" at bounding box center [257, 225] width 60 height 20
checkbox input "false"
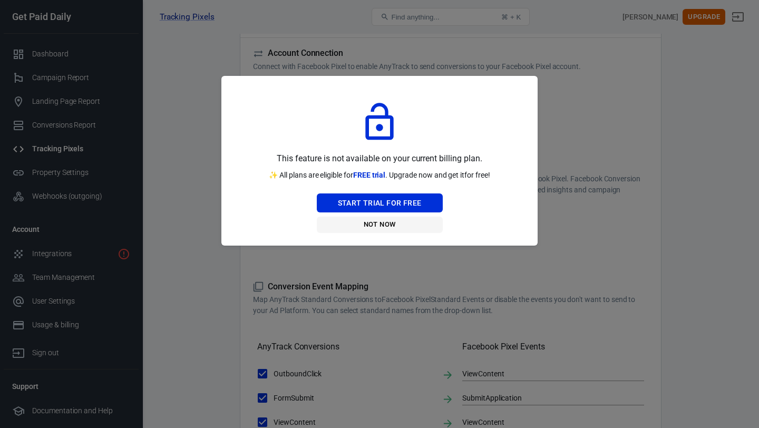
click at [367, 225] on button "Not Now" at bounding box center [380, 225] width 126 height 16
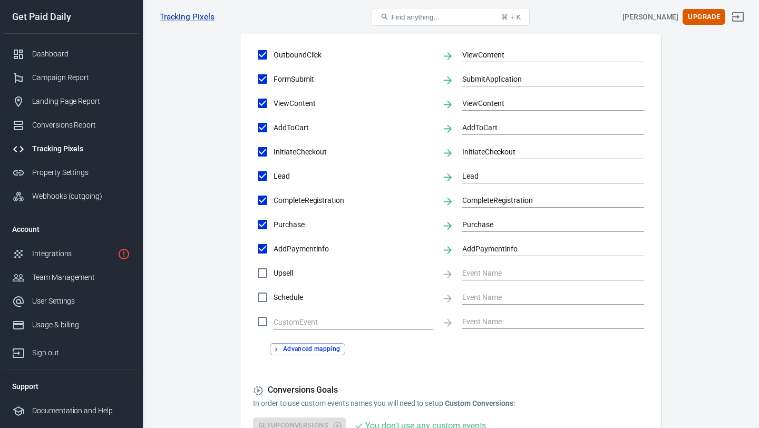
scroll to position [386, 0]
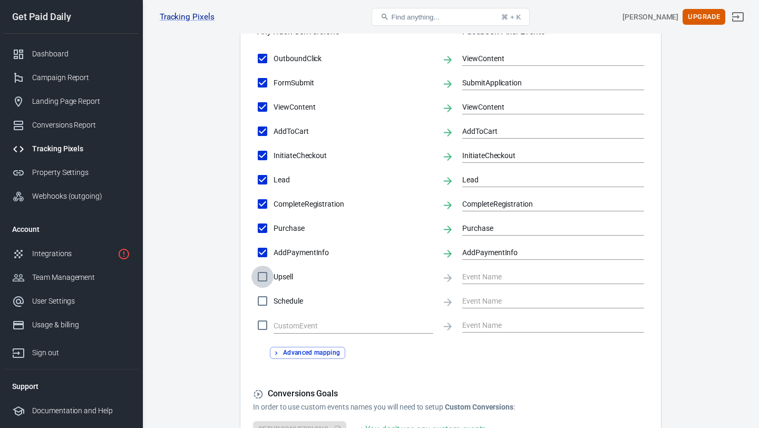
click at [260, 278] on input "Upsell" at bounding box center [262, 277] width 22 height 22
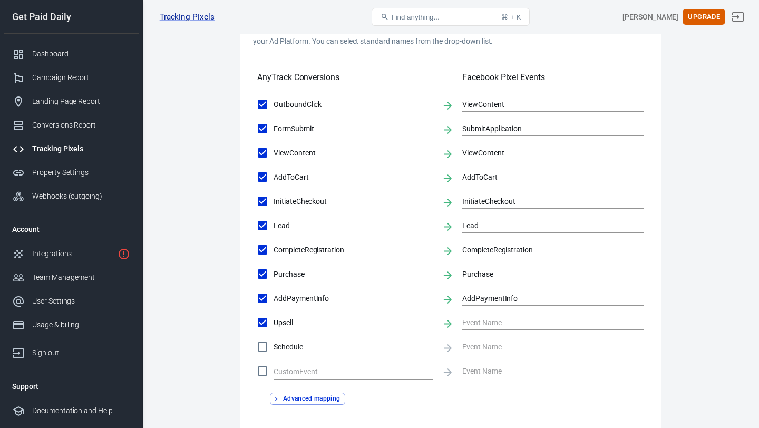
scroll to position [343, 0]
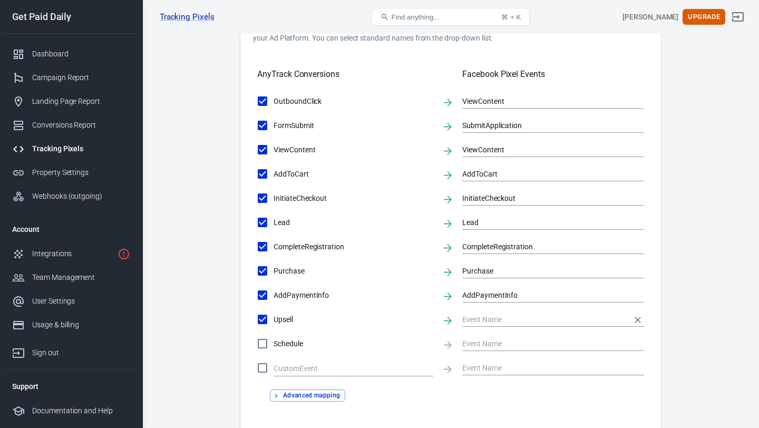
click at [497, 322] on input "text" at bounding box center [545, 318] width 166 height 13
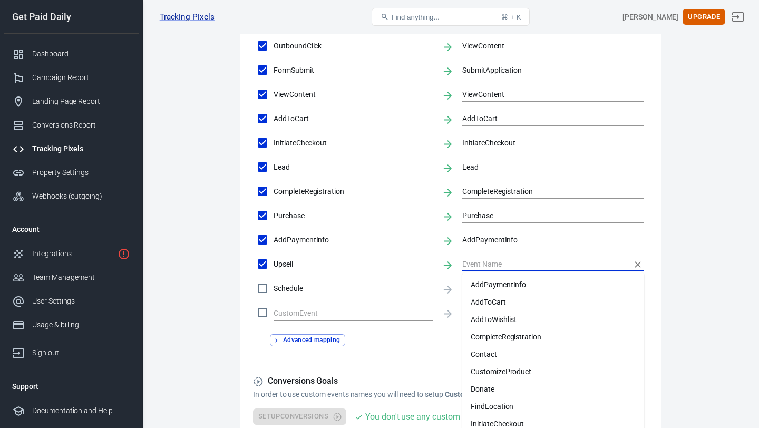
scroll to position [503, 0]
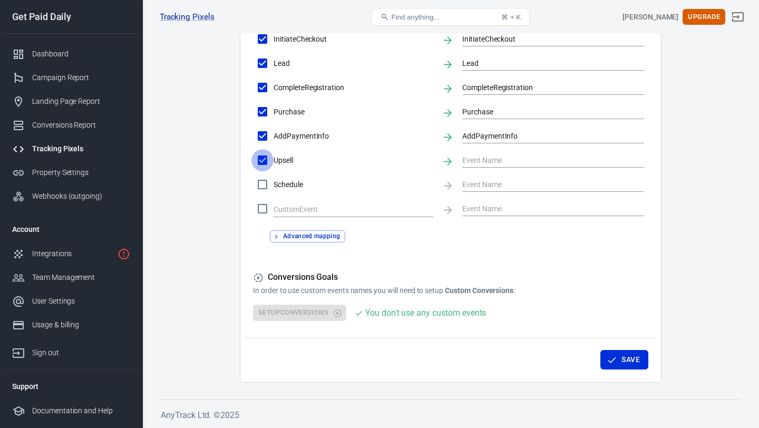
click at [264, 165] on input "Upsell" at bounding box center [262, 160] width 22 height 22
checkbox input "false"
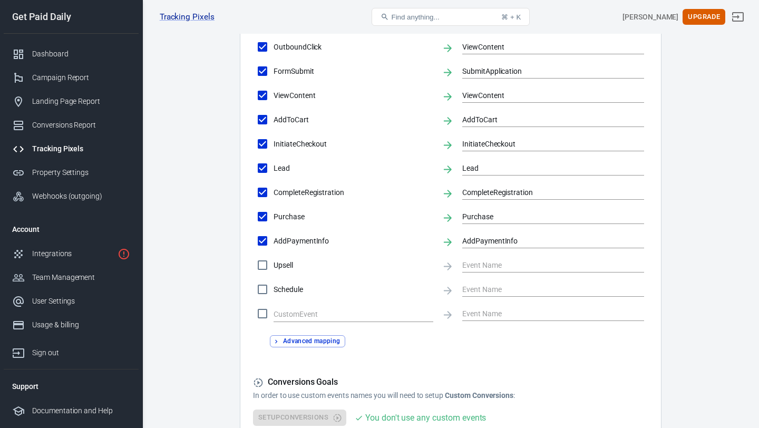
scroll to position [395, 0]
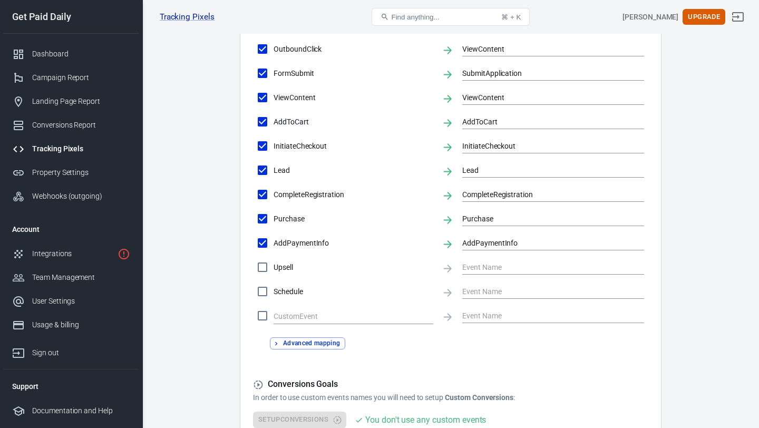
click at [262, 197] on input "CompleteRegistration" at bounding box center [262, 194] width 22 height 22
checkbox input "false"
click at [262, 172] on input "Lead" at bounding box center [262, 170] width 22 height 22
checkbox input "false"
click at [268, 76] on input "FormSubmit" at bounding box center [262, 73] width 22 height 22
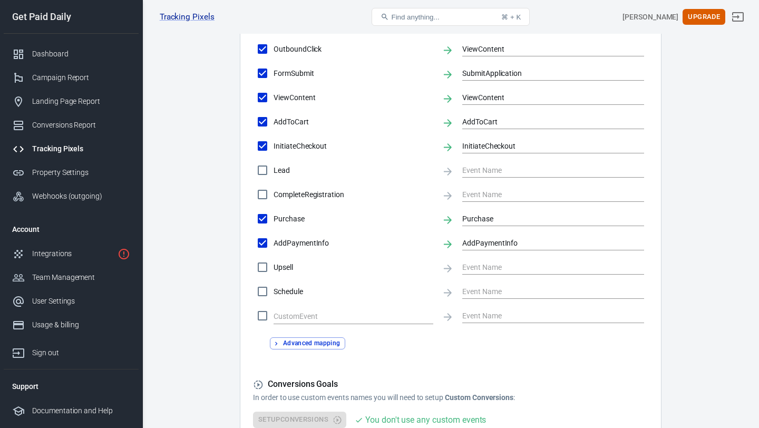
checkbox input "false"
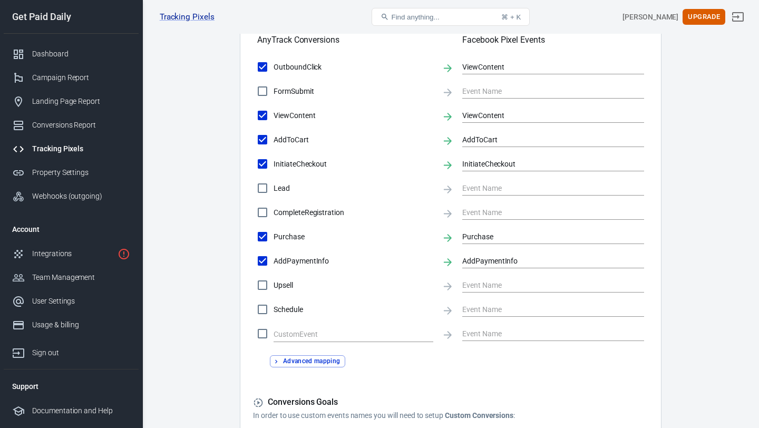
scroll to position [373, 0]
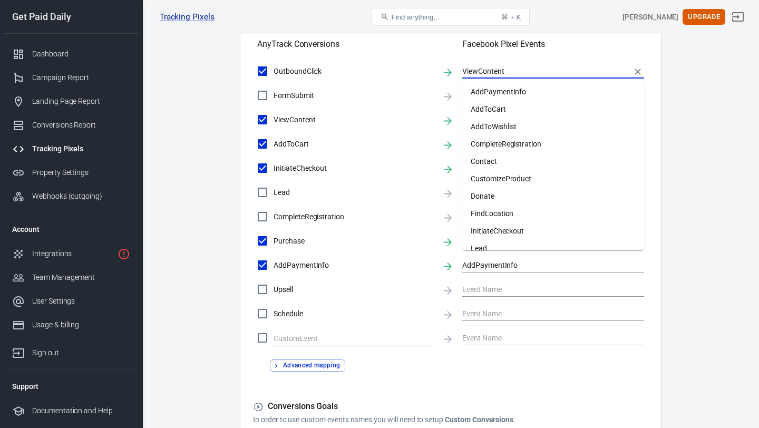
click at [471, 73] on input "ViewContent" at bounding box center [545, 70] width 166 height 13
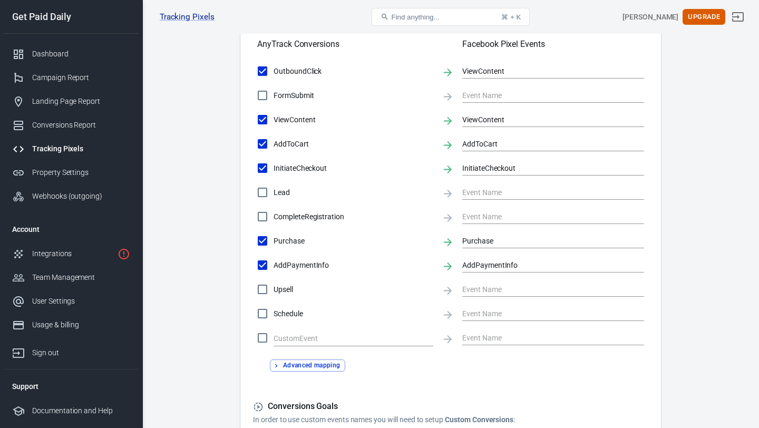
click at [417, 51] on div "AnyTrack Conversions Facebook Pixel Events" at bounding box center [450, 40] width 387 height 36
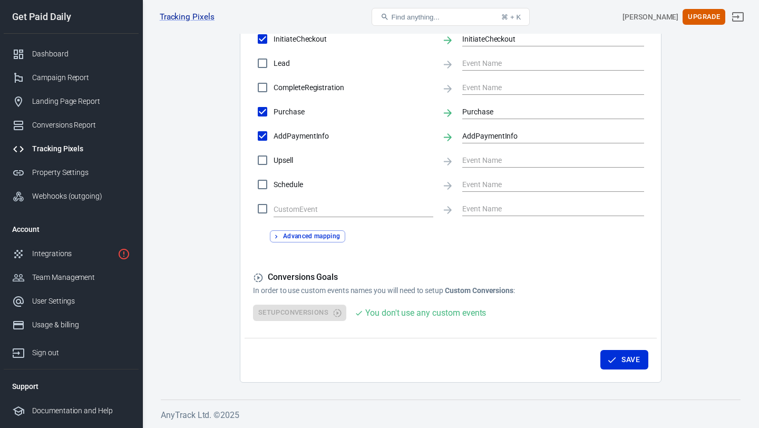
scroll to position [490, 0]
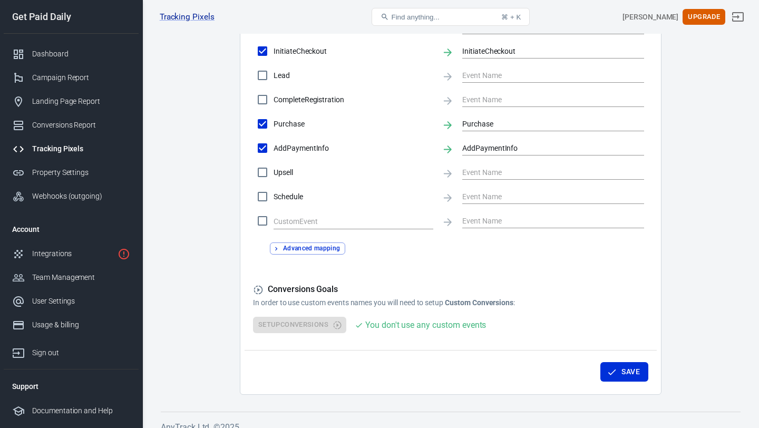
click at [336, 323] on div "Setup Conversions You don't use any custom events" at bounding box center [450, 325] width 395 height 16
click at [604, 370] on button "Save" at bounding box center [624, 371] width 48 height 19
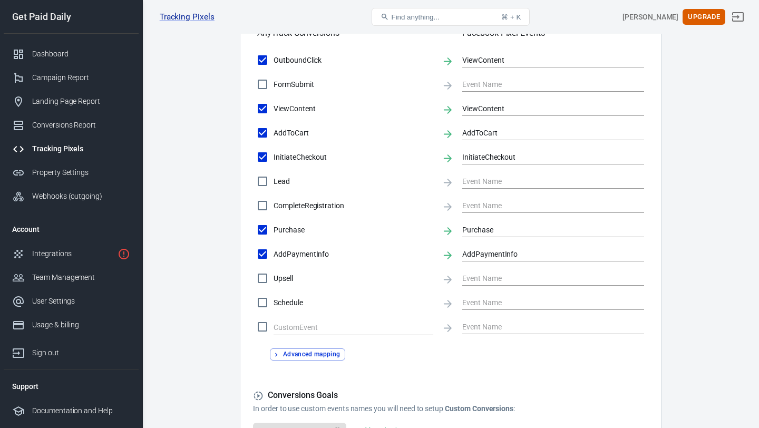
scroll to position [503, 0]
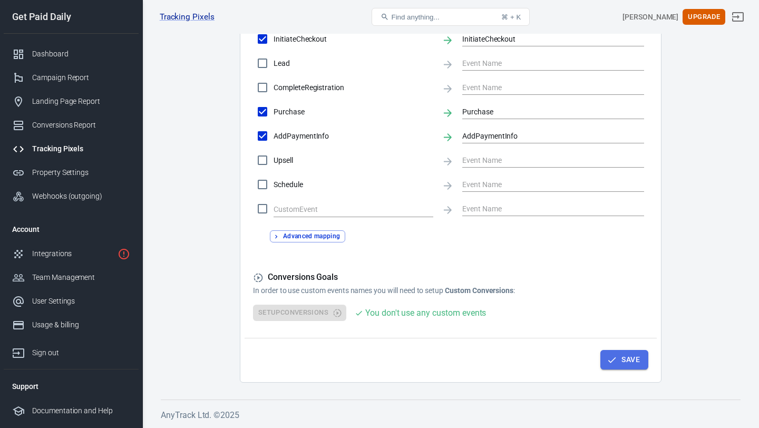
click at [631, 354] on button "Save" at bounding box center [624, 359] width 48 height 19
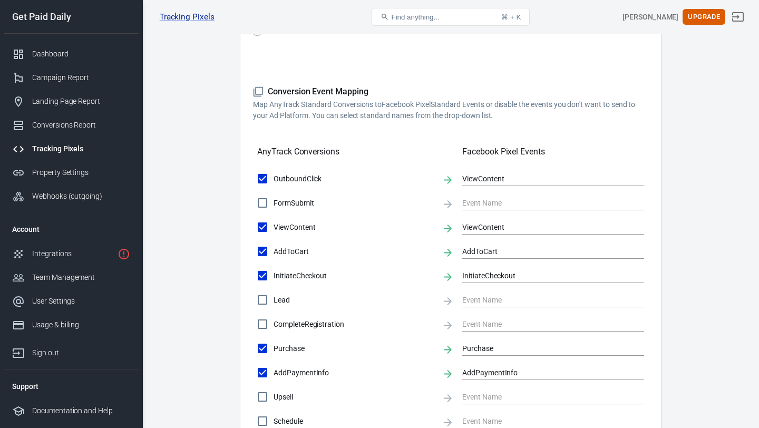
scroll to position [0, 0]
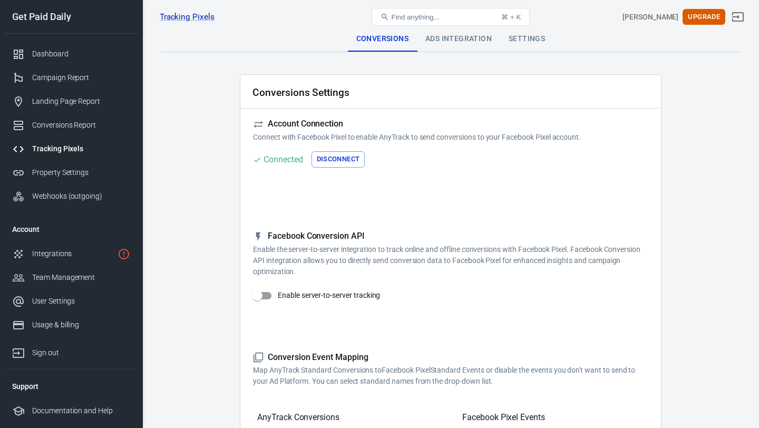
click at [481, 38] on div "Ads Integration" at bounding box center [458, 38] width 83 height 25
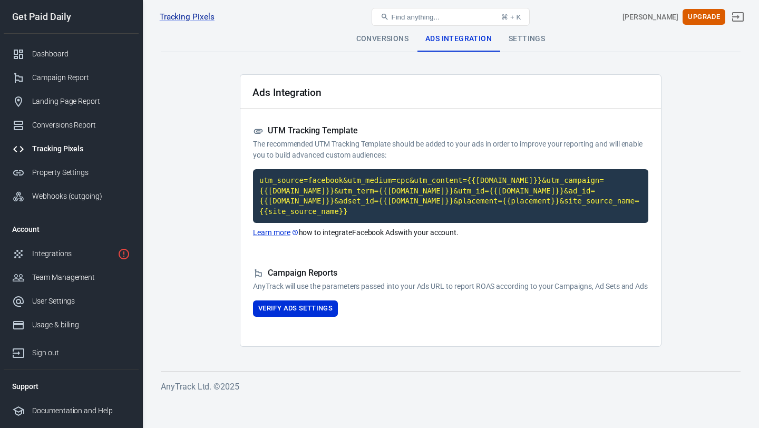
click at [523, 40] on div "Settings" at bounding box center [526, 38] width 53 height 25
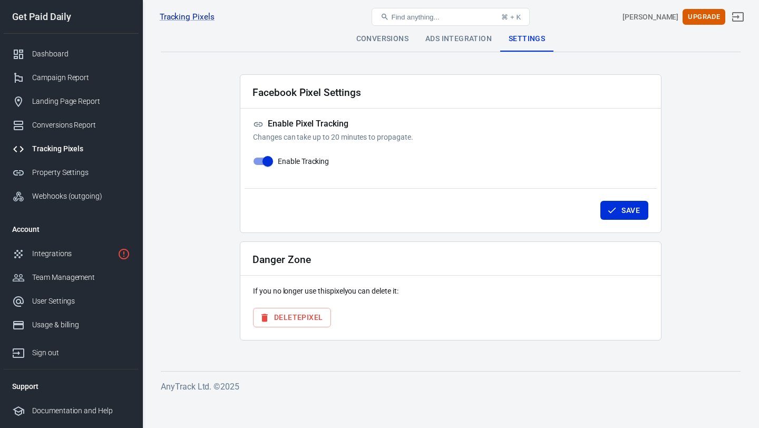
click at [523, 40] on div "Settings" at bounding box center [526, 38] width 53 height 25
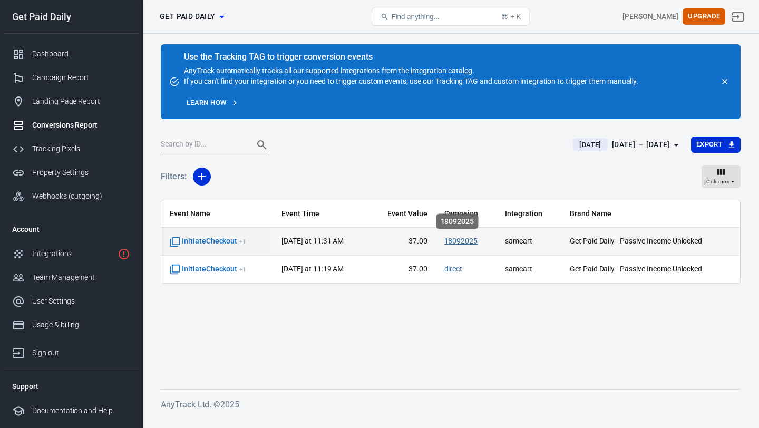
click at [463, 243] on link "18092025" at bounding box center [461, 241] width 34 height 8
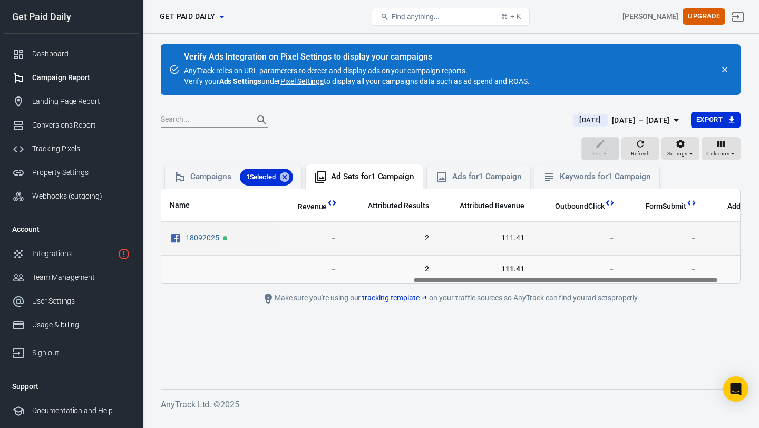
scroll to position [0, 515]
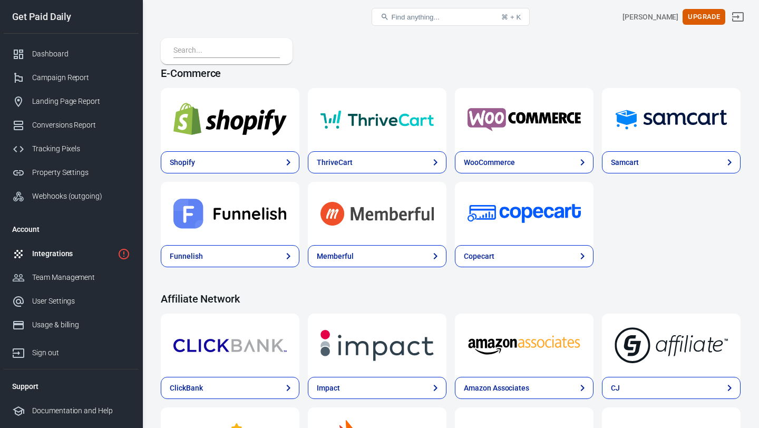
click at [623, 116] on img at bounding box center [670, 120] width 113 height 38
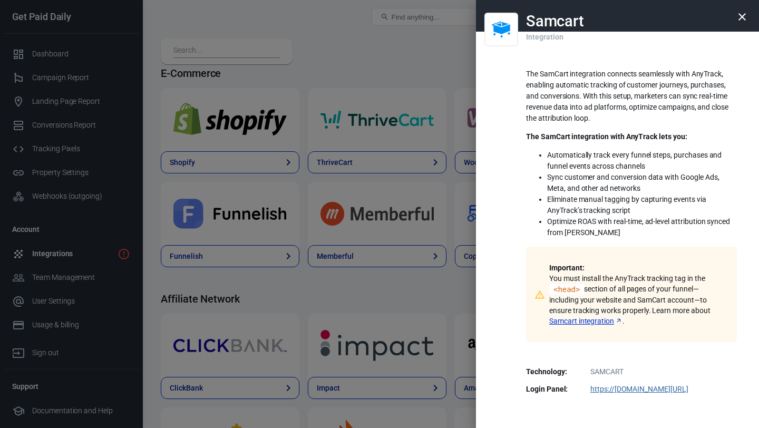
click at [434, 47] on div at bounding box center [379, 214] width 759 height 428
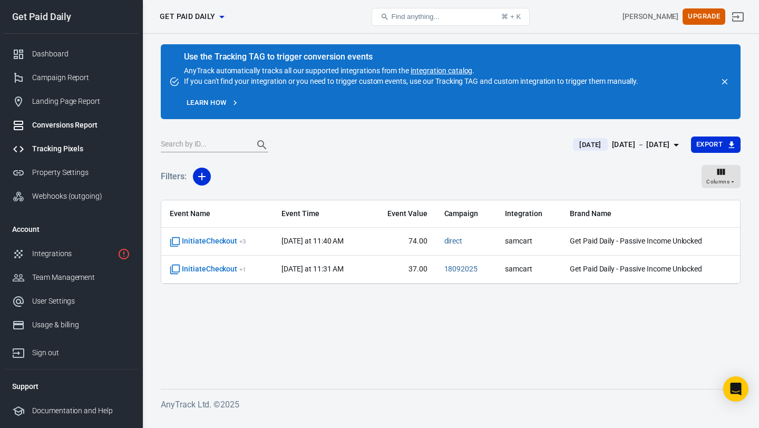
click at [88, 143] on div "Tracking Pixels" at bounding box center [81, 148] width 98 height 11
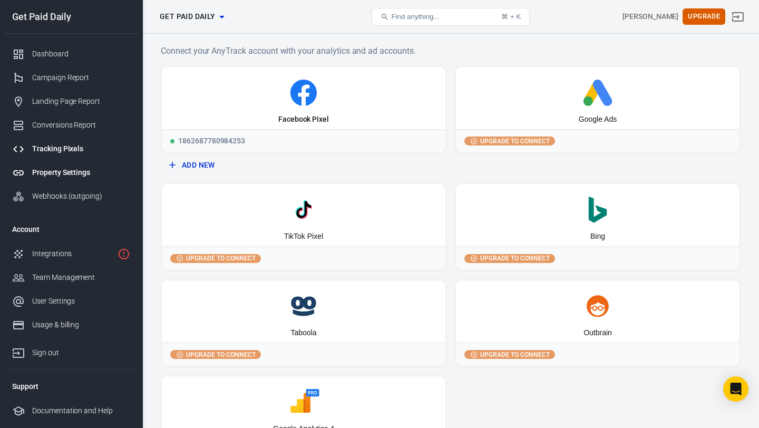
click at [76, 173] on div "Property Settings" at bounding box center [81, 172] width 98 height 11
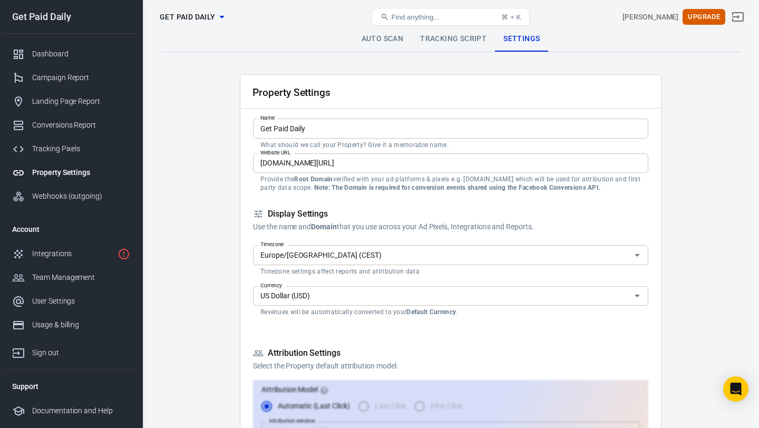
click at [362, 36] on link "Auto Scan" at bounding box center [382, 38] width 59 height 25
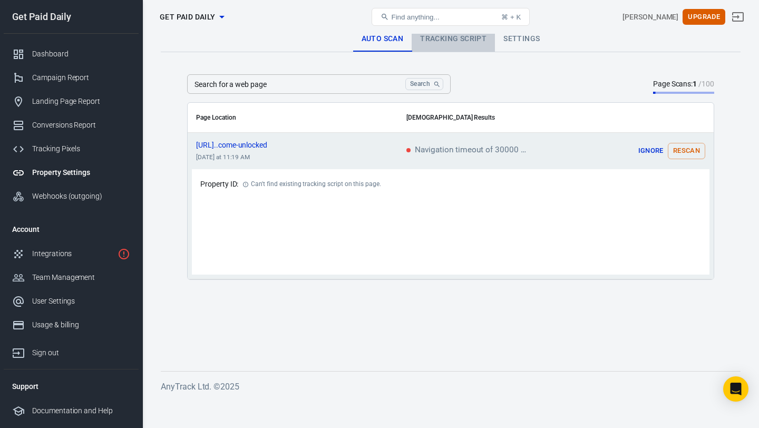
click at [433, 35] on link "Tracking Script" at bounding box center [452, 38] width 83 height 25
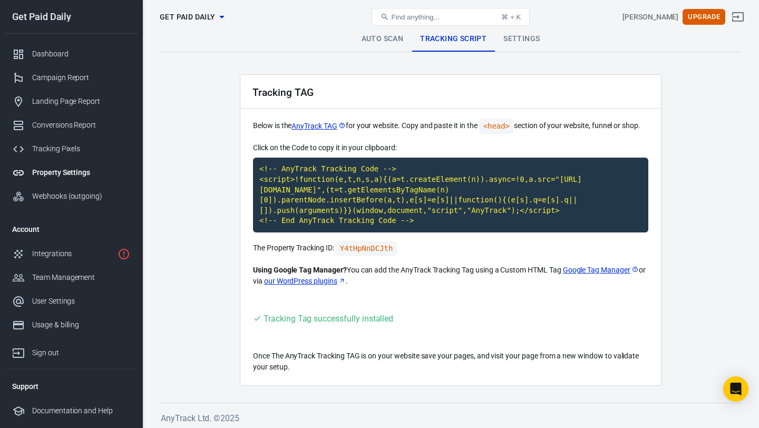
click at [520, 40] on link "Settings" at bounding box center [521, 38] width 53 height 25
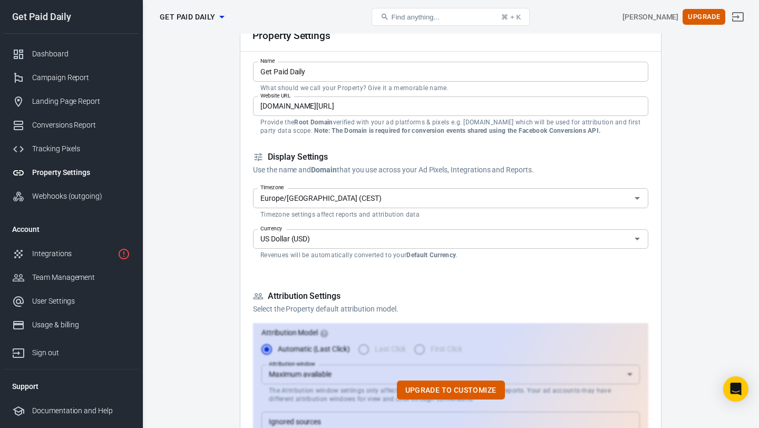
scroll to position [60, 0]
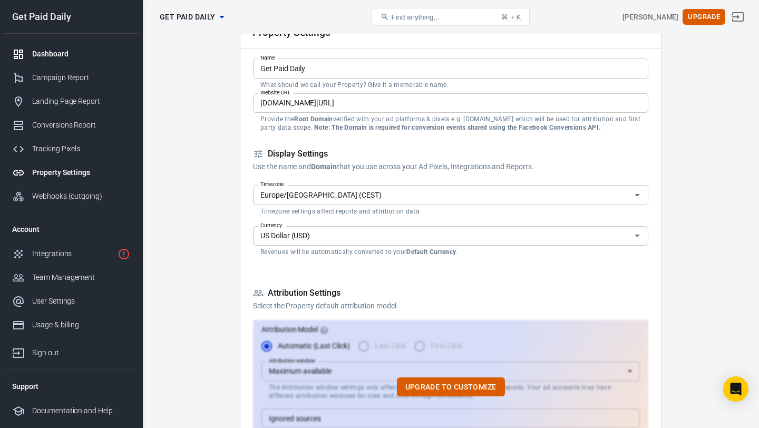
click at [96, 61] on link "Dashboard" at bounding box center [71, 54] width 135 height 24
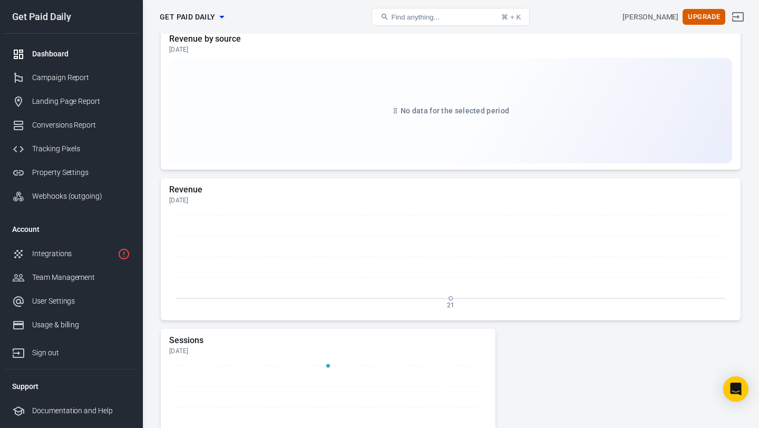
scroll to position [166, 0]
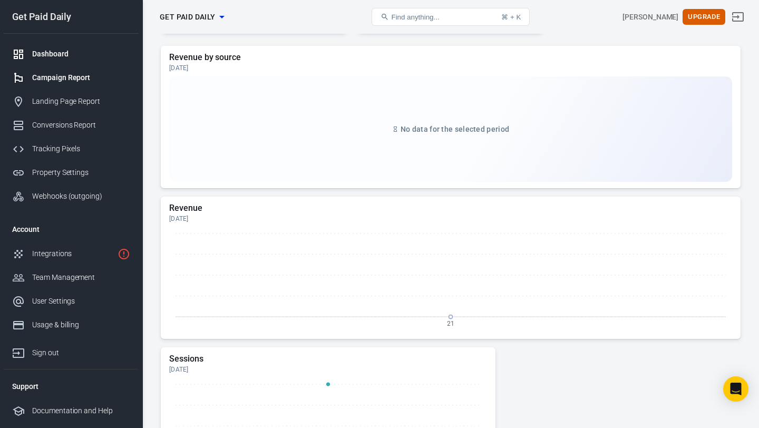
click at [80, 77] on div "Campaign Report" at bounding box center [81, 77] width 98 height 11
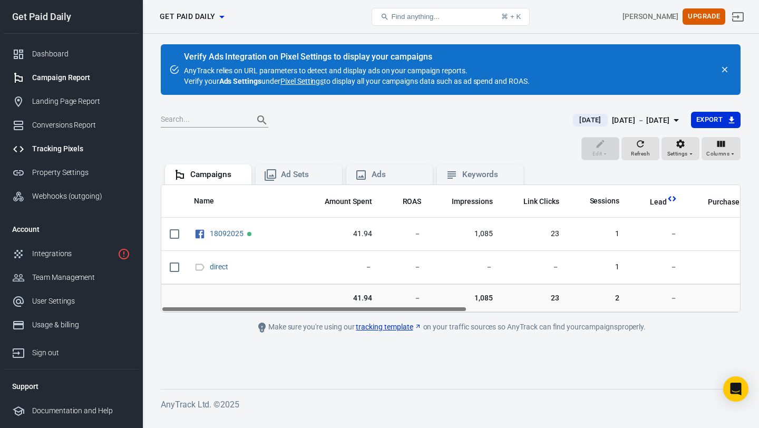
click at [73, 147] on div "Tracking Pixels" at bounding box center [81, 148] width 98 height 11
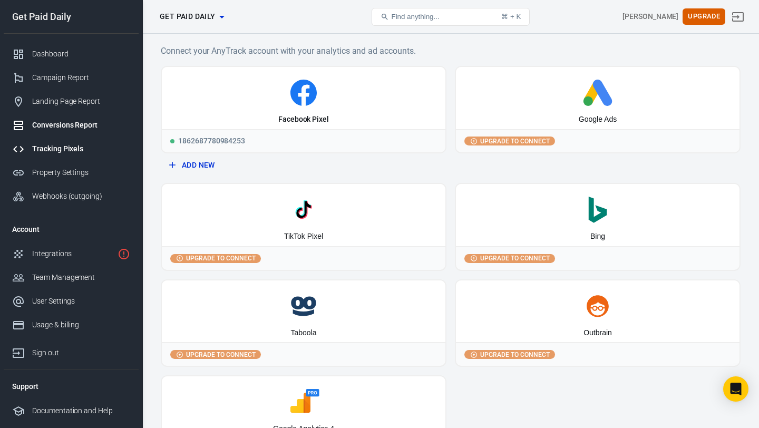
click at [74, 127] on div "Conversions Report" at bounding box center [81, 125] width 98 height 11
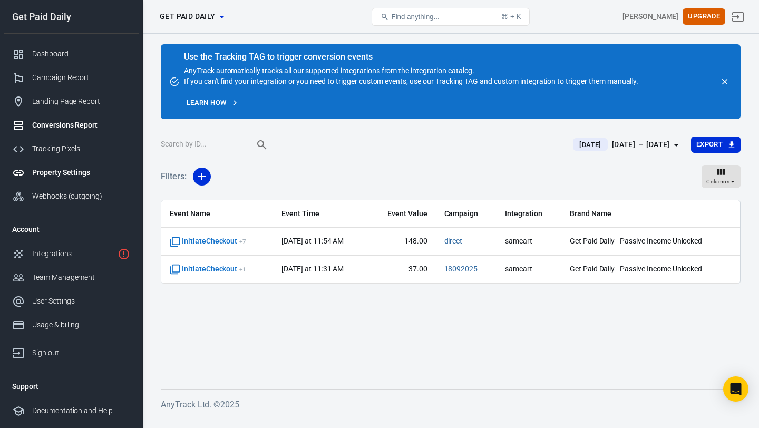
click at [81, 174] on div "Property Settings" at bounding box center [81, 172] width 98 height 11
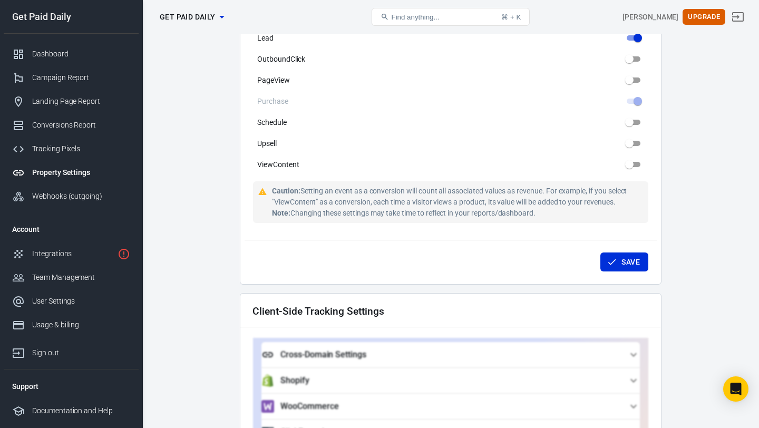
scroll to position [679, 0]
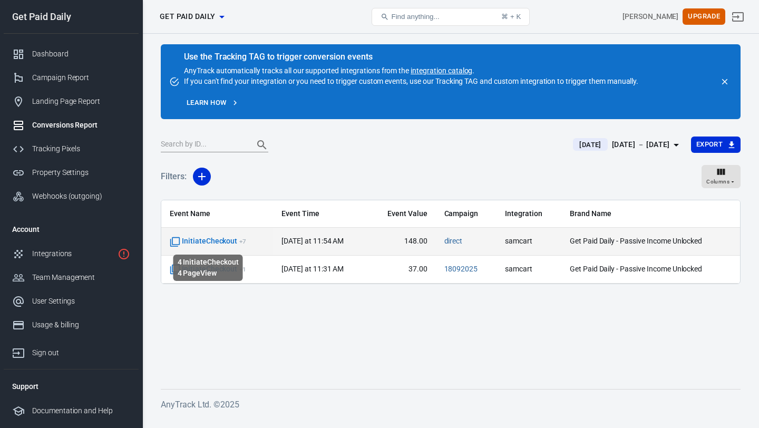
click at [213, 244] on span "InitiateCheckout + 7" at bounding box center [208, 241] width 76 height 11
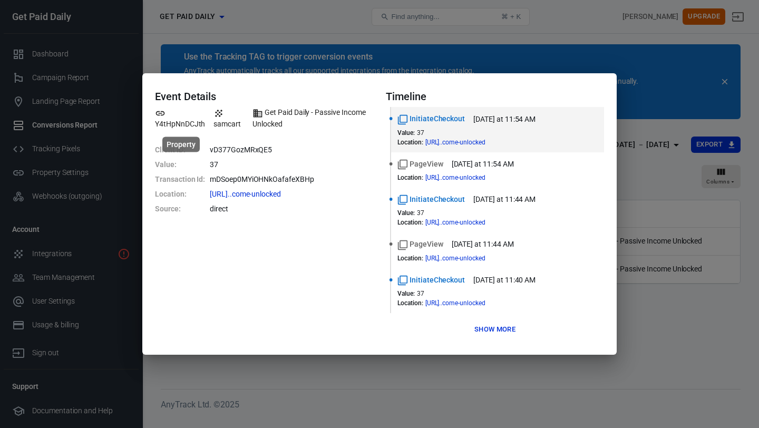
click at [161, 120] on span "Y4tHpNnDCJth" at bounding box center [181, 118] width 52 height 22
click at [484, 331] on button "Show more" at bounding box center [495, 329] width 46 height 16
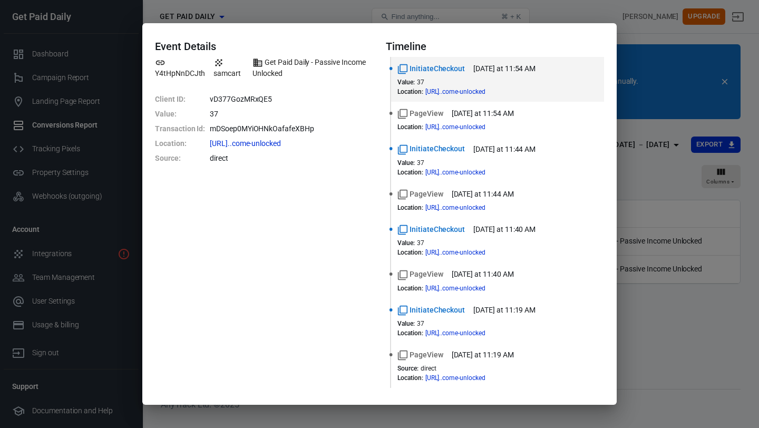
click at [733, 63] on div "Event Details Y4tHpNnDCJth samcart Get Paid Daily - Passive Income Unlocked Cli…" at bounding box center [379, 214] width 759 height 428
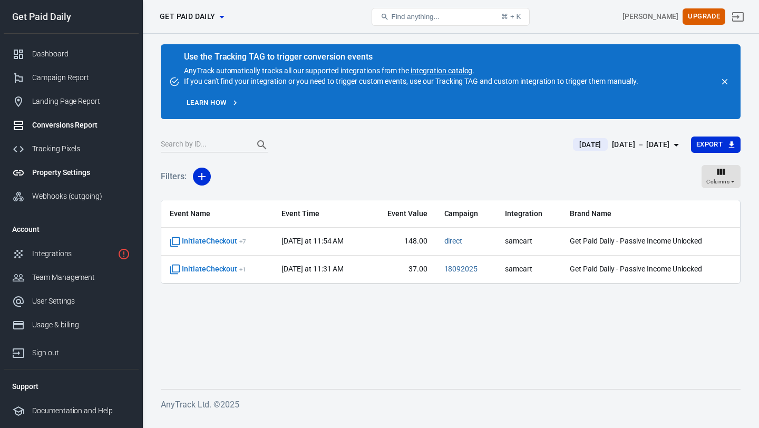
click at [81, 178] on link "Property Settings" at bounding box center [71, 173] width 135 height 24
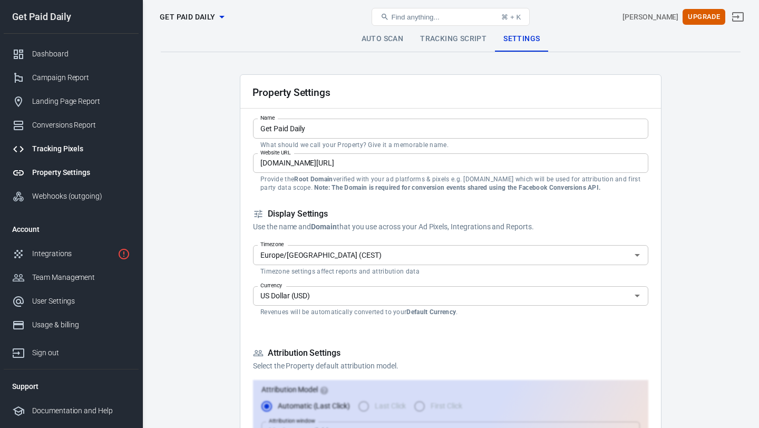
click at [72, 155] on link "Tracking Pixels" at bounding box center [71, 149] width 135 height 24
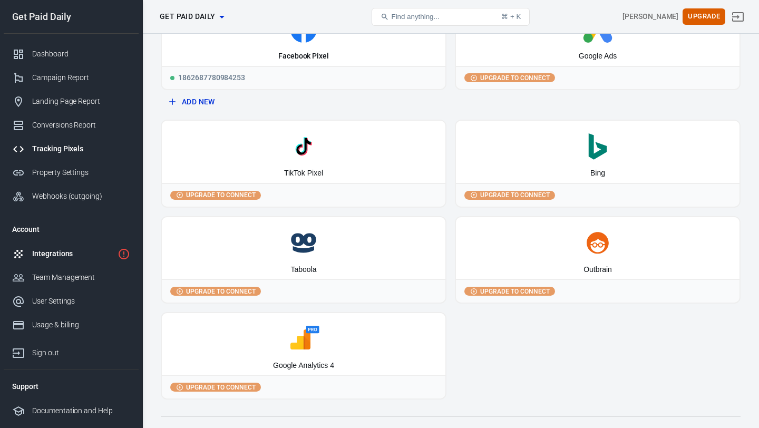
scroll to position [66, 0]
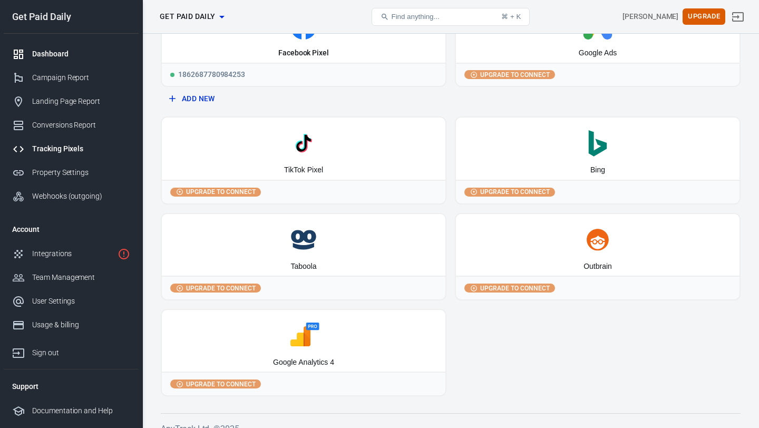
click at [61, 58] on div "Dashboard" at bounding box center [81, 53] width 98 height 11
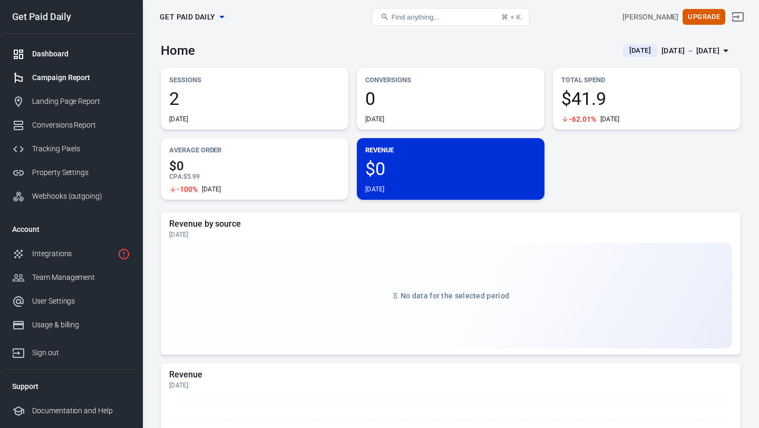
click at [102, 75] on div "Campaign Report" at bounding box center [81, 77] width 98 height 11
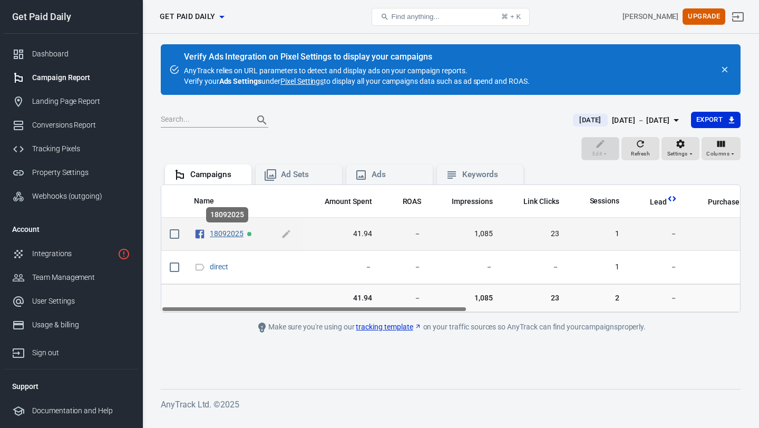
click at [217, 236] on link "18092025" at bounding box center [227, 233] width 34 height 8
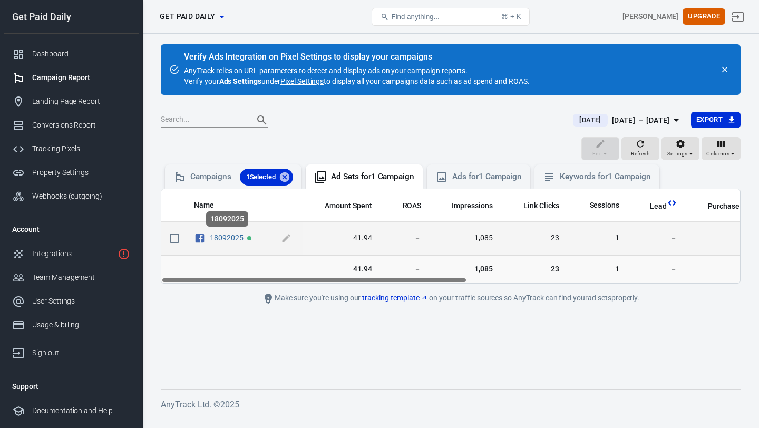
click at [217, 234] on link "18092025" at bounding box center [227, 237] width 34 height 8
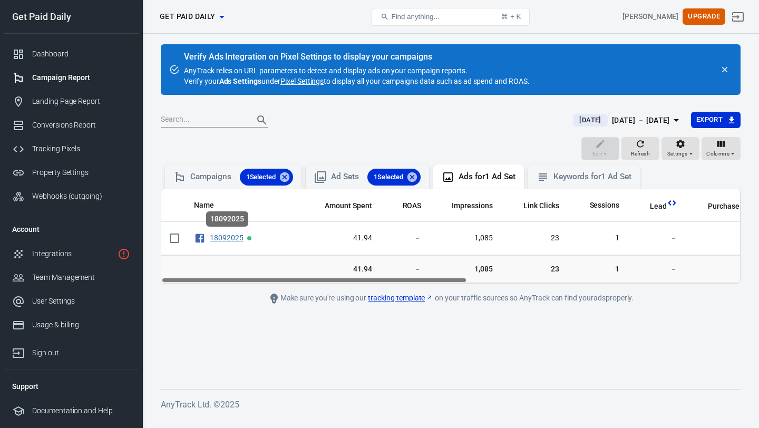
click at [217, 234] on link "18092025" at bounding box center [227, 237] width 34 height 8
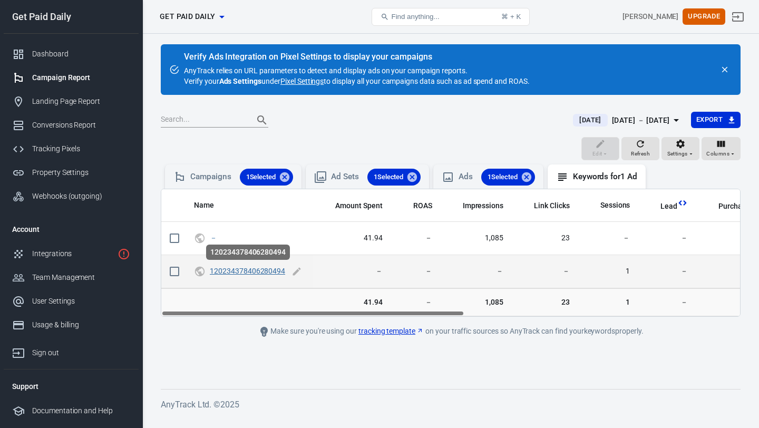
click at [229, 275] on link "120234378406280494" at bounding box center [247, 271] width 75 height 8
checkbox input "true"
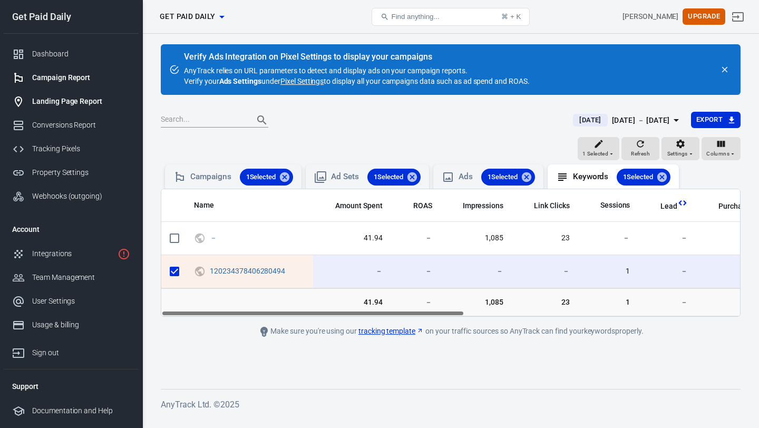
click at [96, 106] on div "Landing Page Report" at bounding box center [81, 101] width 98 height 11
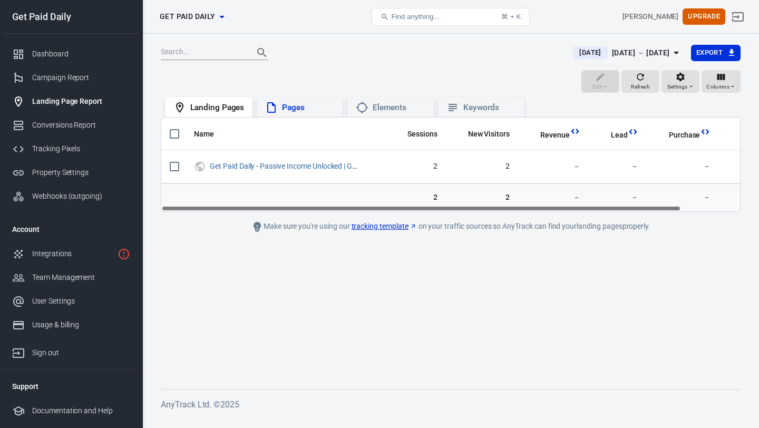
click at [279, 103] on div "Pages" at bounding box center [300, 107] width 70 height 13
click at [93, 126] on div "Conversions Report" at bounding box center [81, 125] width 98 height 11
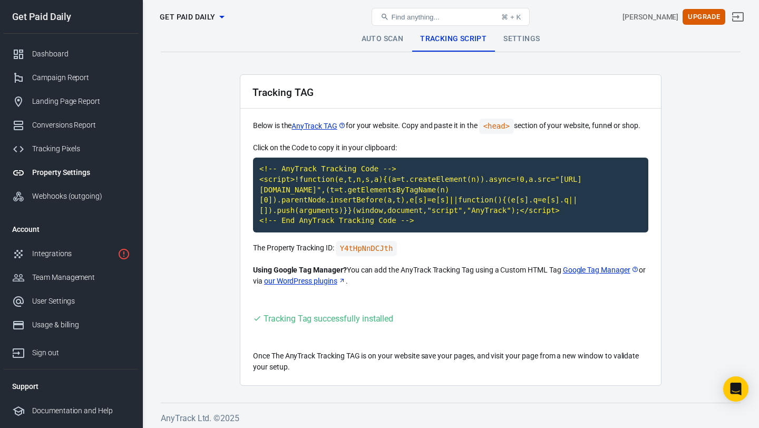
click at [505, 40] on link "Settings" at bounding box center [521, 38] width 53 height 25
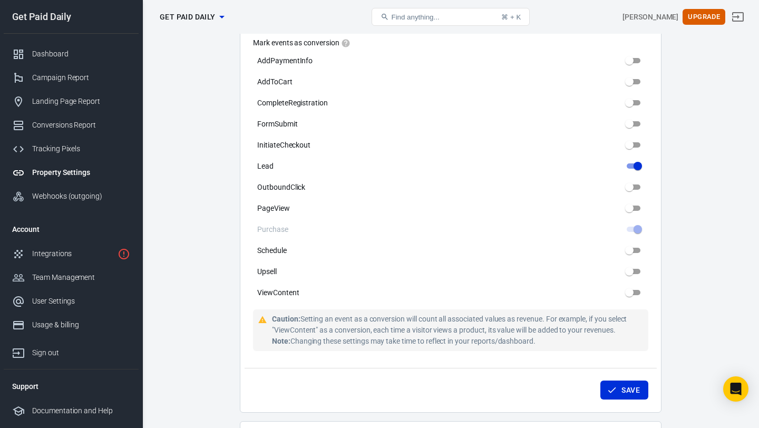
scroll to position [553, 0]
